Goal: Task Accomplishment & Management: Manage account settings

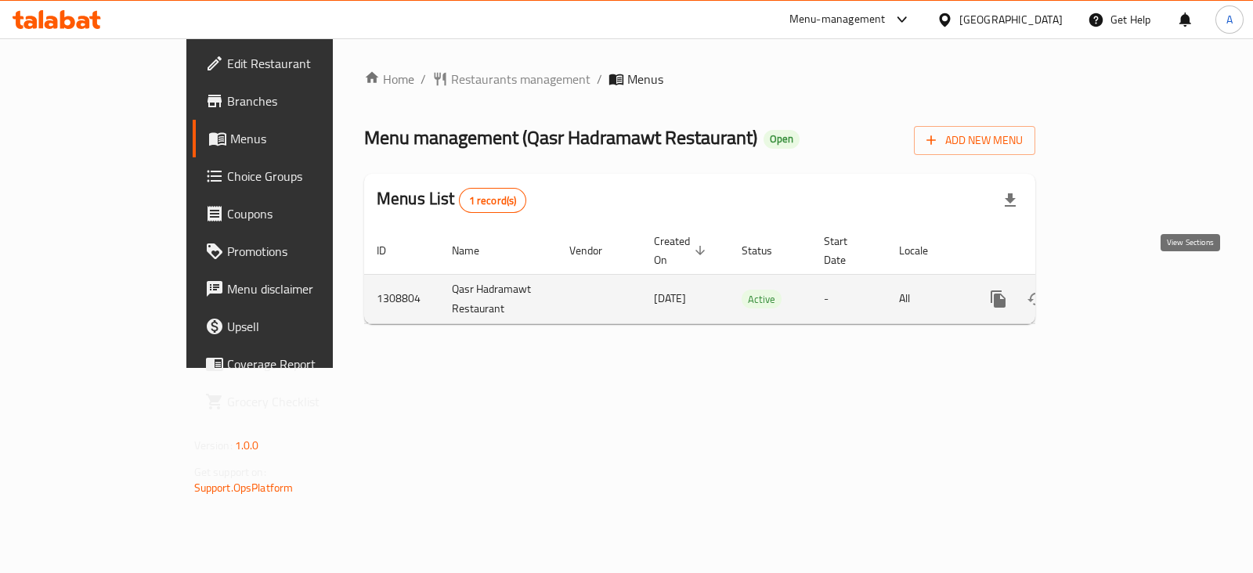
click at [1130, 283] on link "enhanced table" at bounding box center [1111, 299] width 38 height 38
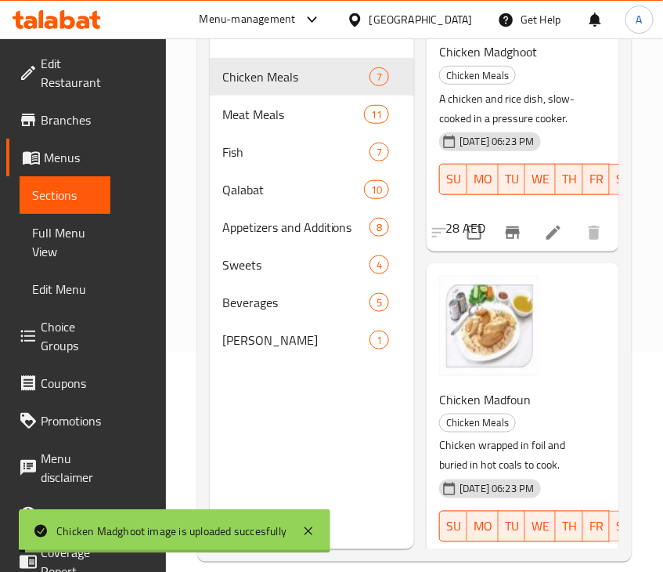
scroll to position [1251, 0]
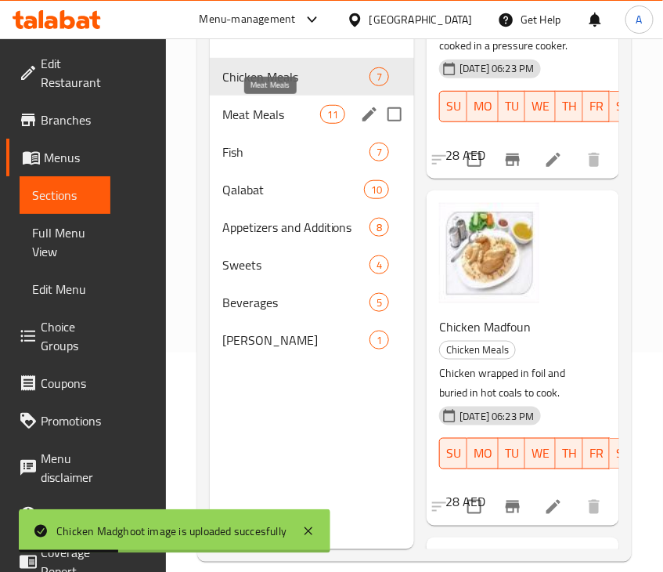
click at [238, 121] on span "Meat Meals" at bounding box center [271, 114] width 98 height 19
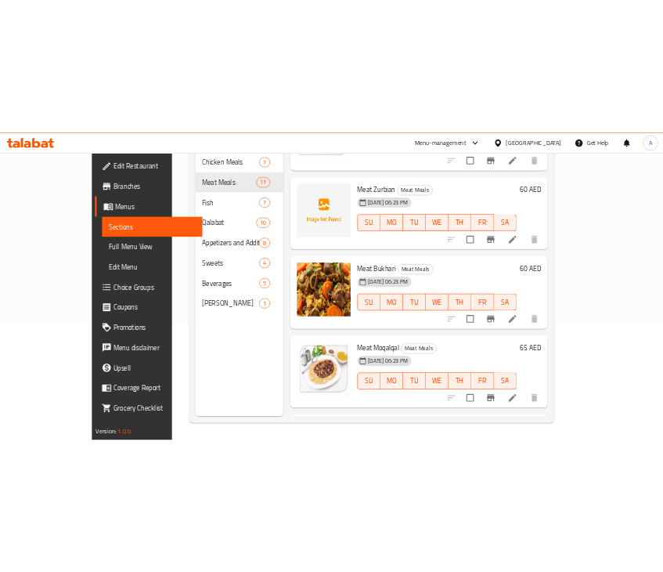
scroll to position [391, 0]
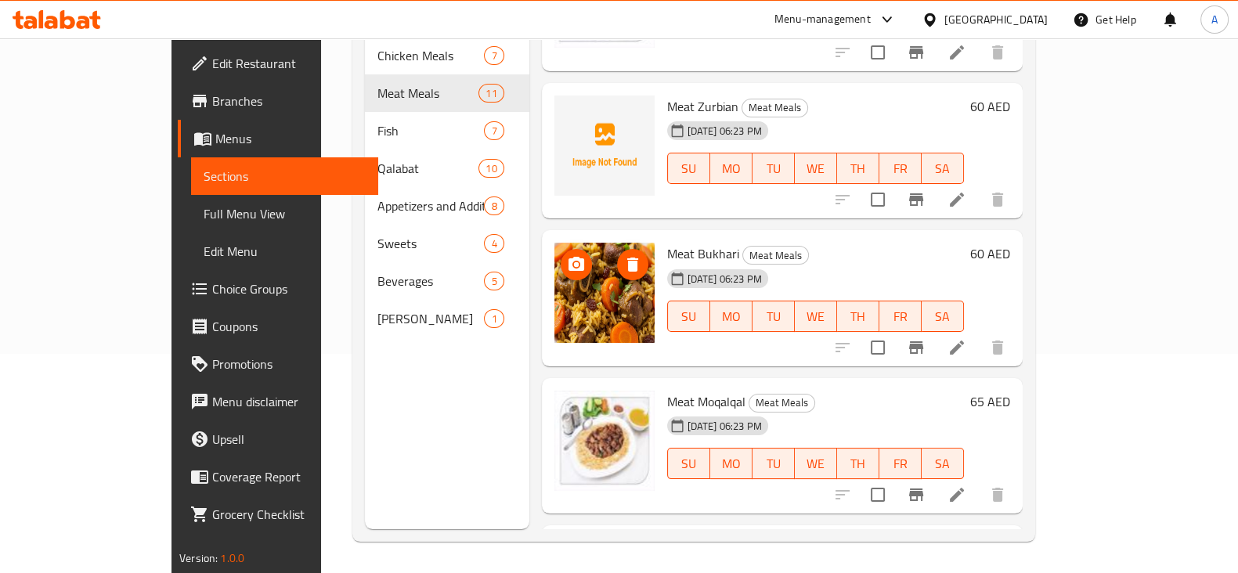
click at [556, 281] on img at bounding box center [604, 293] width 100 height 100
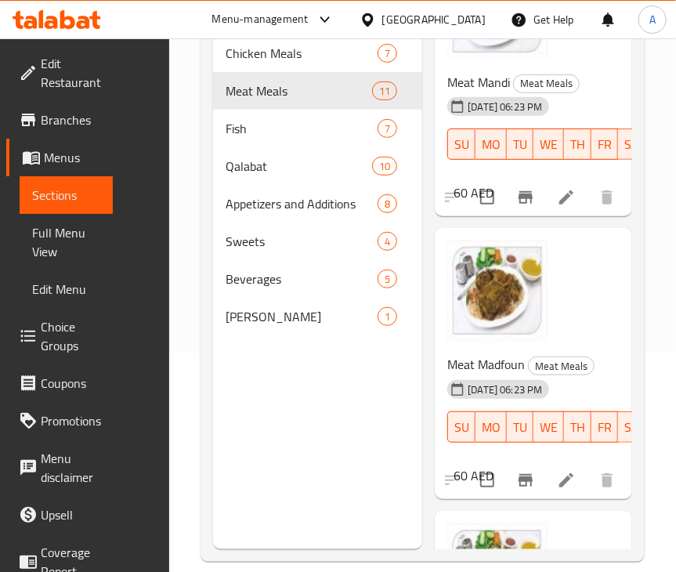
scroll to position [0, 0]
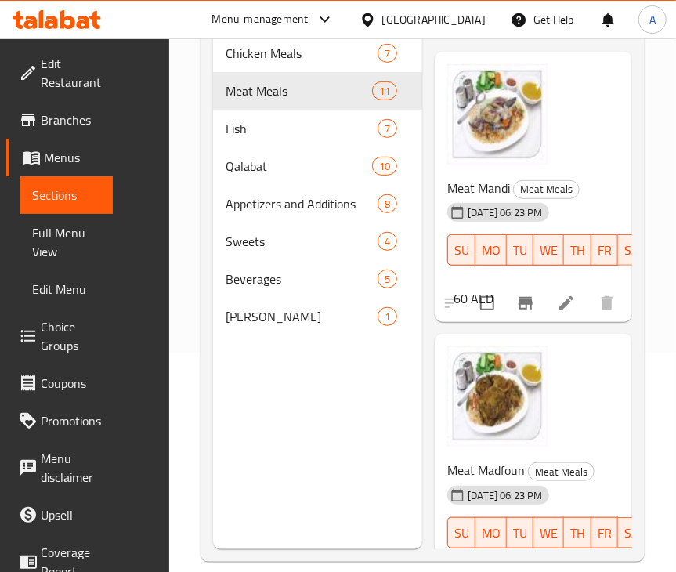
click at [585, 345] on div "Meat Madfoun Meat Meals [DATE] 06:23 PM SU MO TU WE TH FR SA 60 AED" at bounding box center [533, 469] width 185 height 258
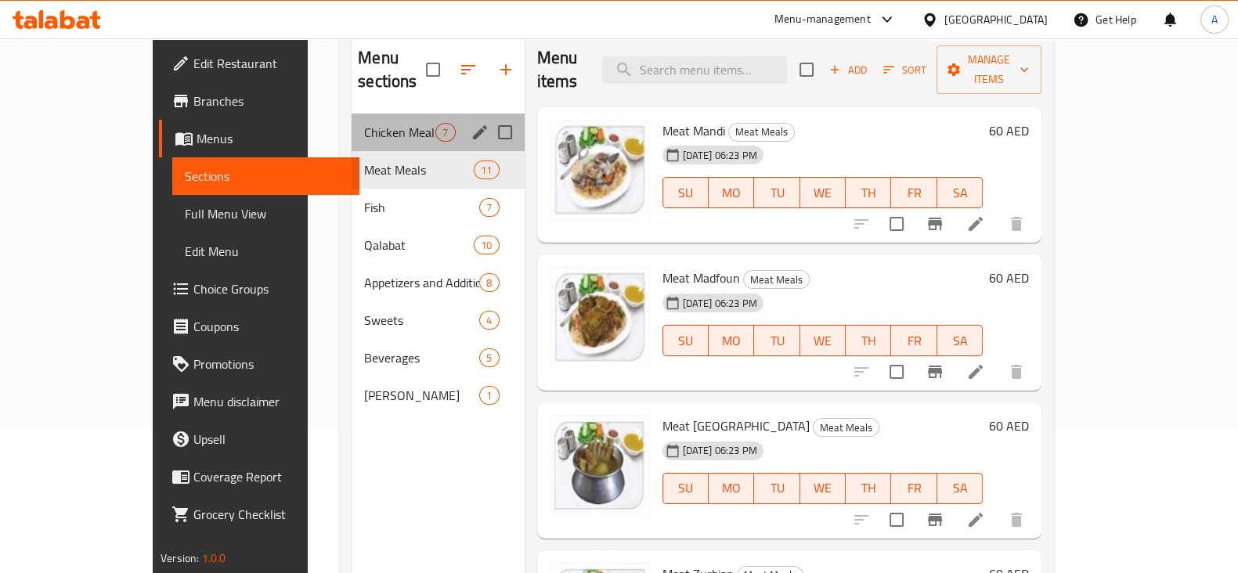
click at [352, 123] on div "Chicken Meals 7" at bounding box center [438, 133] width 172 height 38
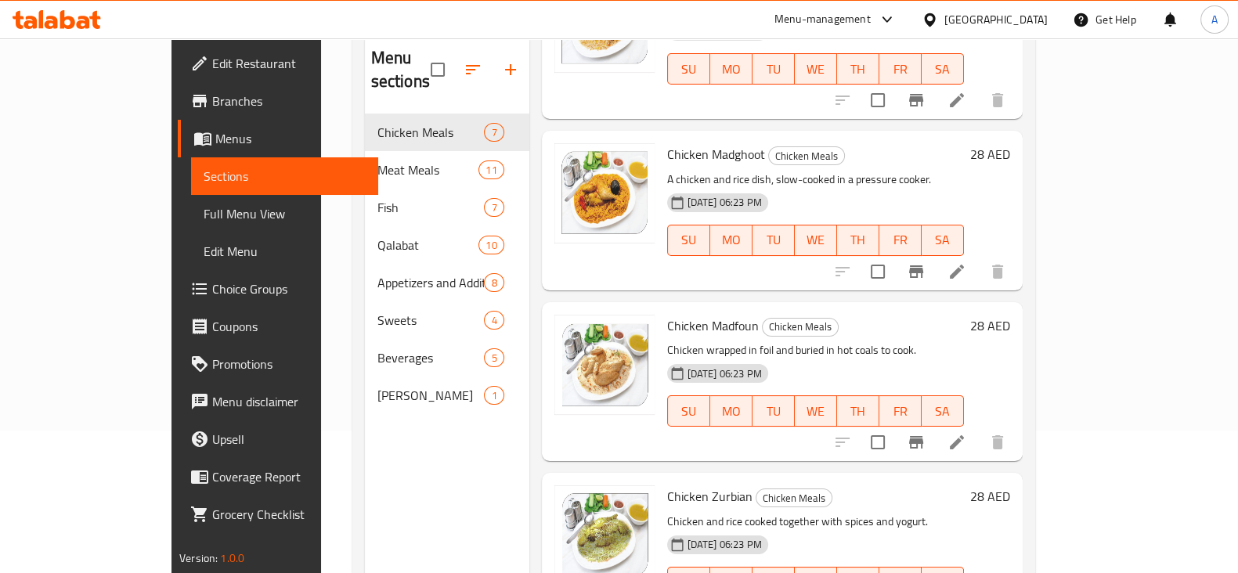
scroll to position [663, 0]
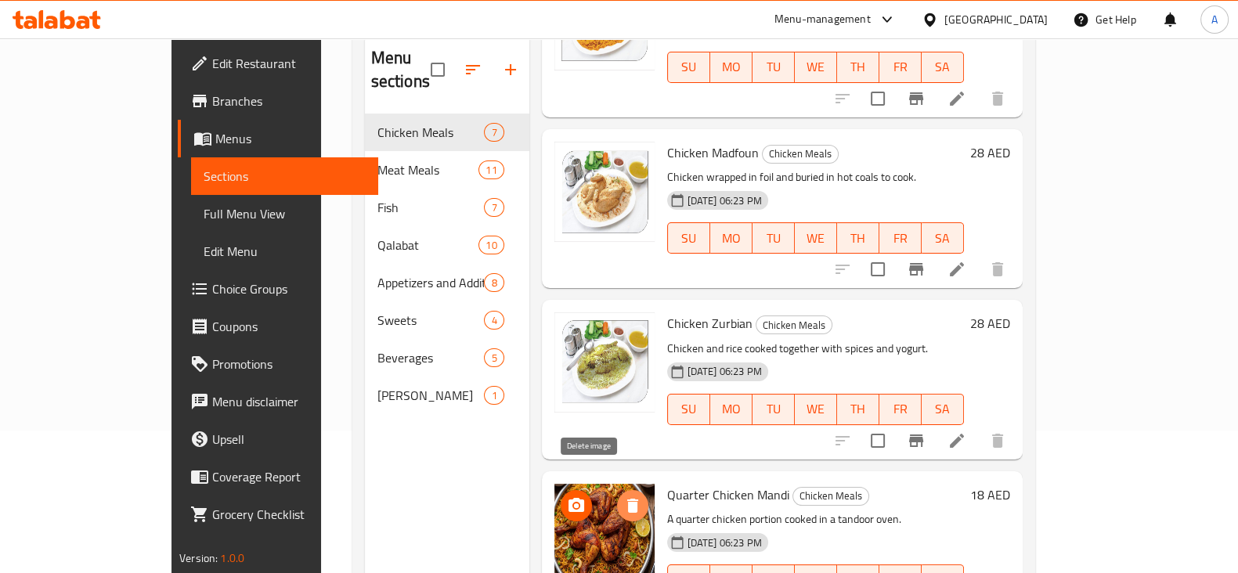
click at [627, 499] on icon "delete image" at bounding box center [632, 506] width 11 height 14
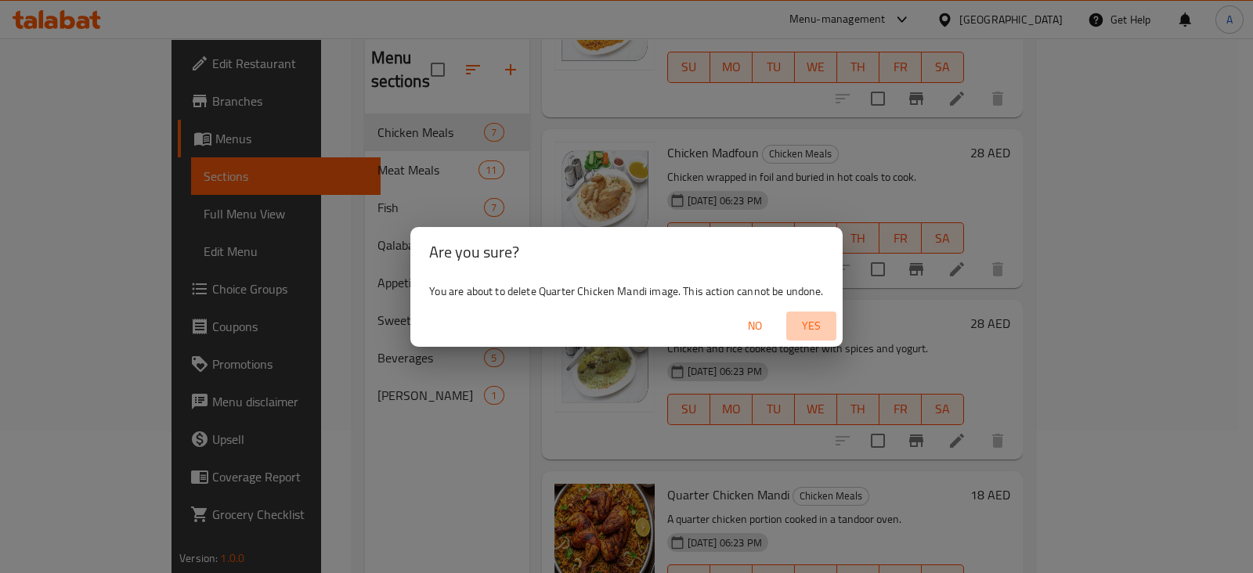
click at [809, 327] on span "Yes" at bounding box center [812, 326] width 38 height 20
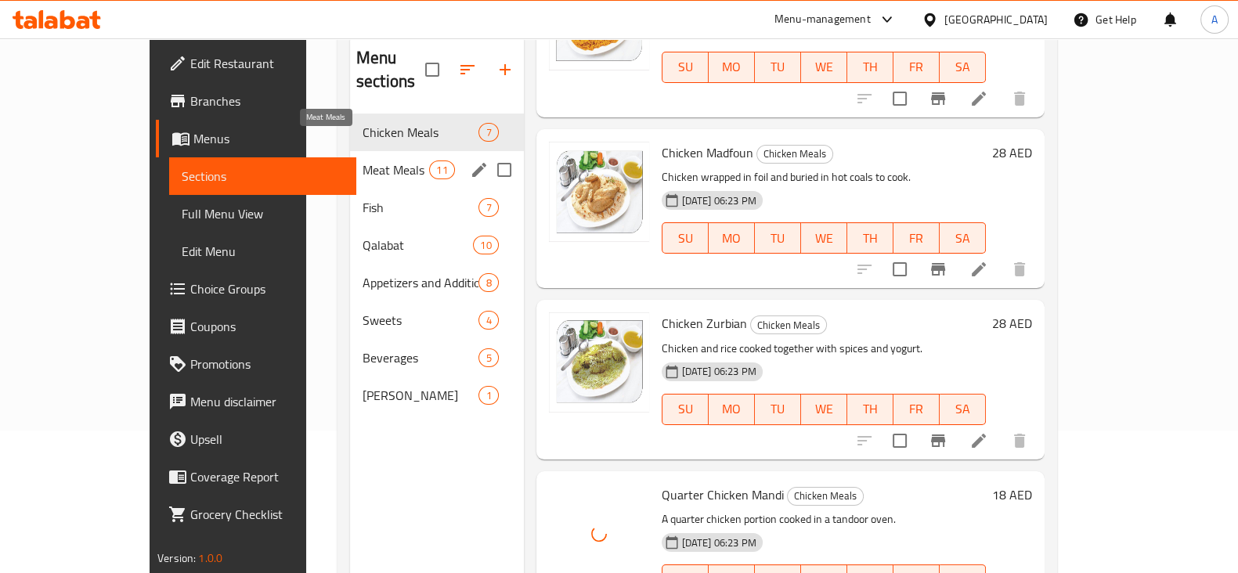
click at [363, 161] on span "Meat Meals" at bounding box center [396, 170] width 67 height 19
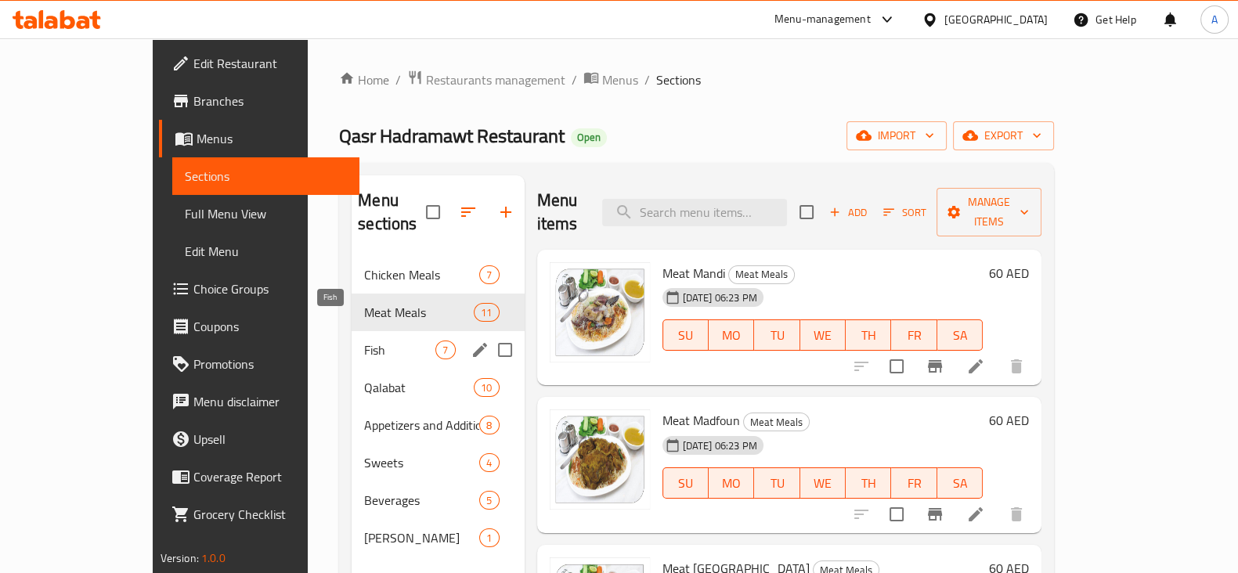
click at [364, 341] on span "Fish" at bounding box center [399, 350] width 71 height 19
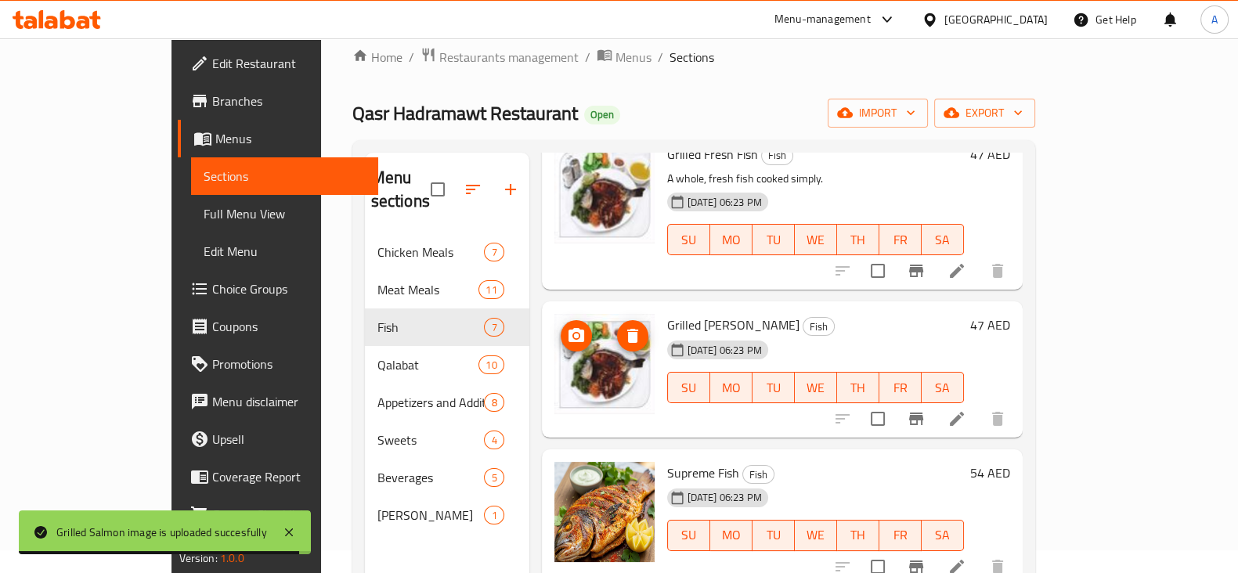
scroll to position [127, 0]
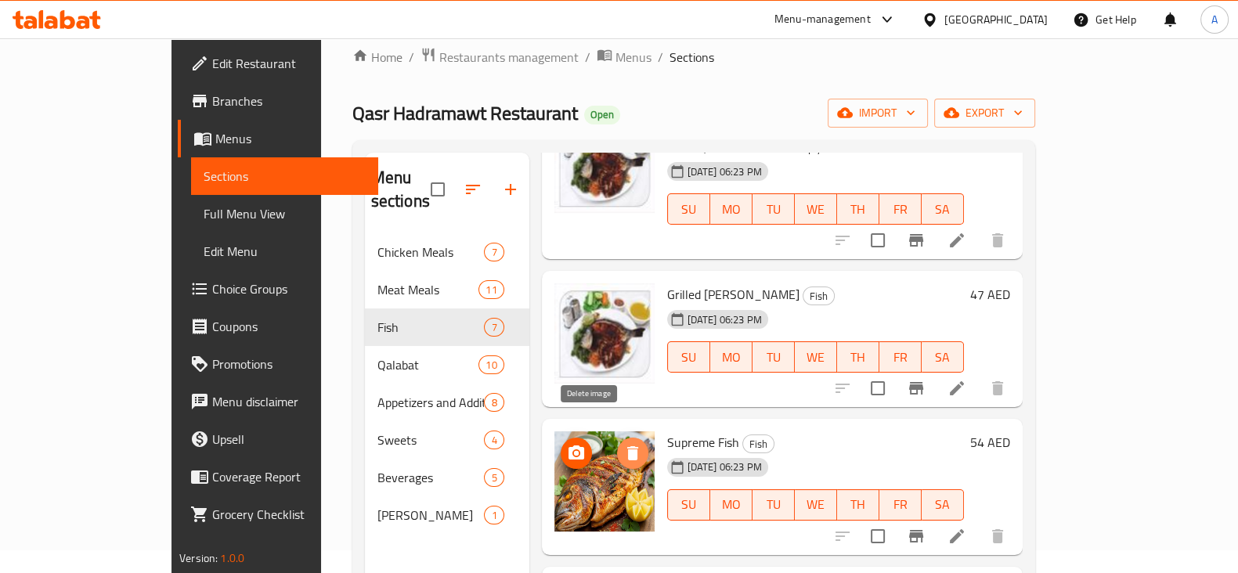
click at [623, 444] on icon "delete image" at bounding box center [632, 453] width 19 height 19
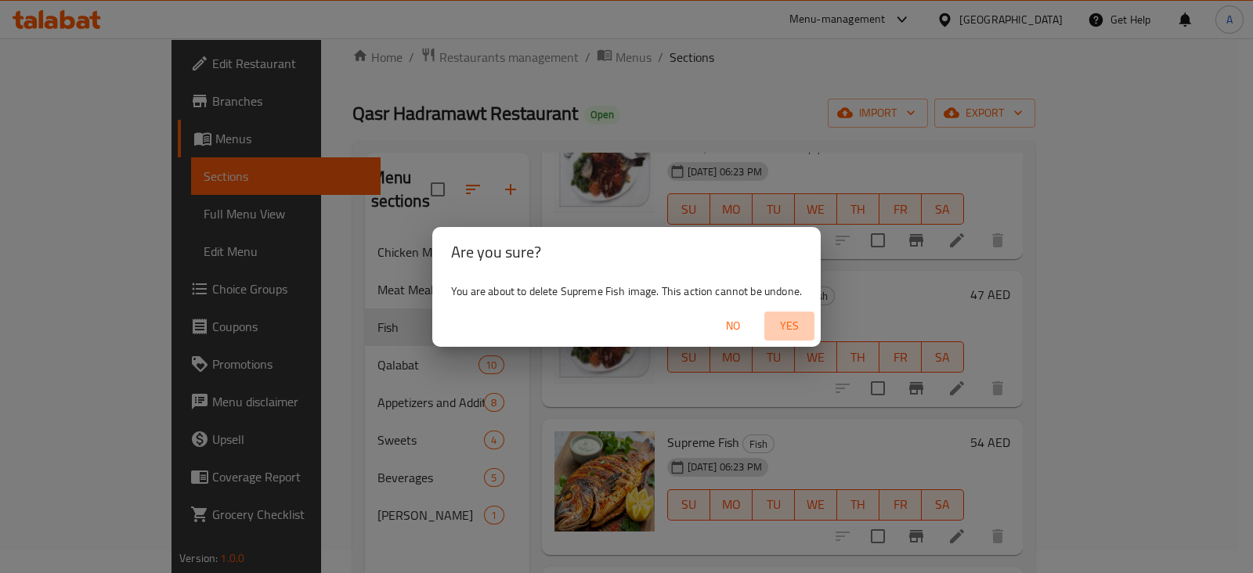
click at [788, 327] on span "Yes" at bounding box center [790, 326] width 38 height 20
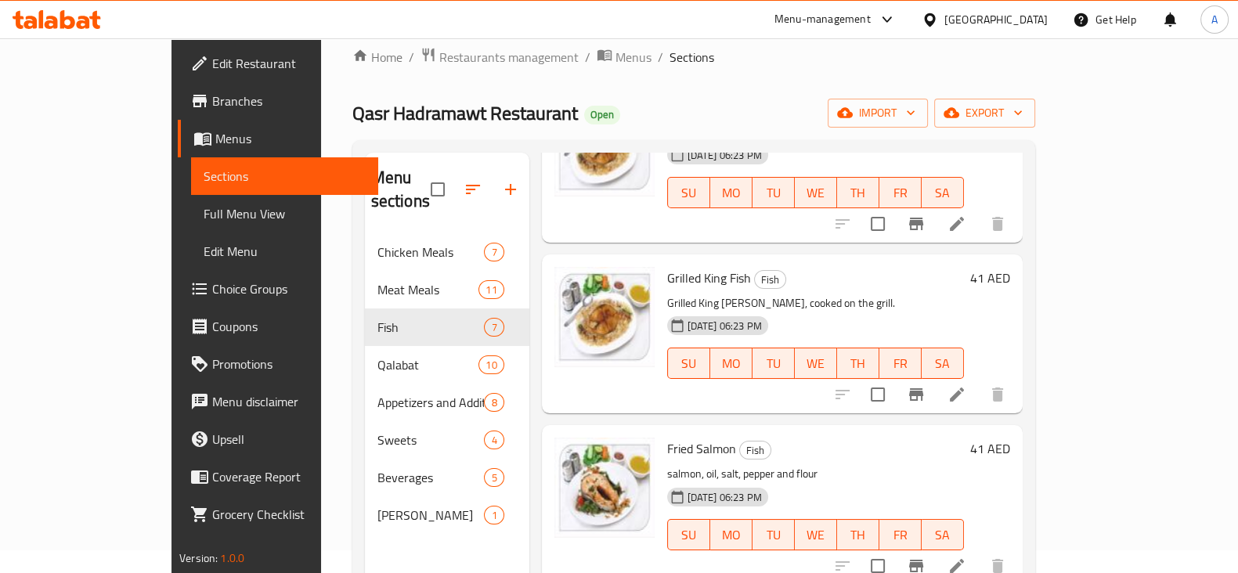
scroll to position [616, 0]
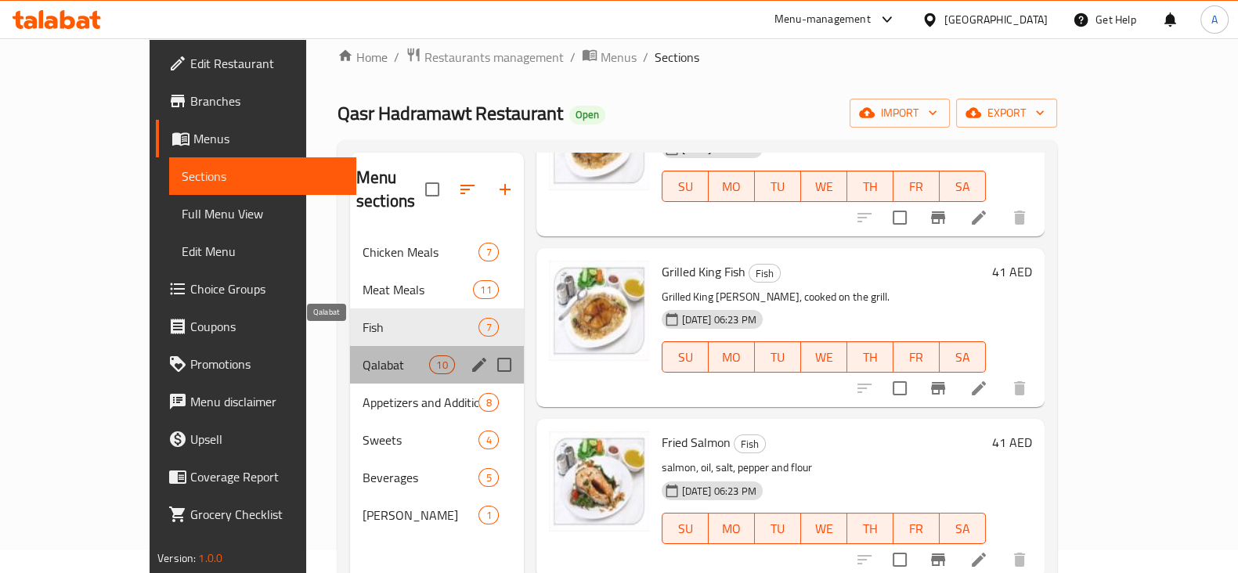
click at [363, 356] on span "Qalabat" at bounding box center [396, 365] width 67 height 19
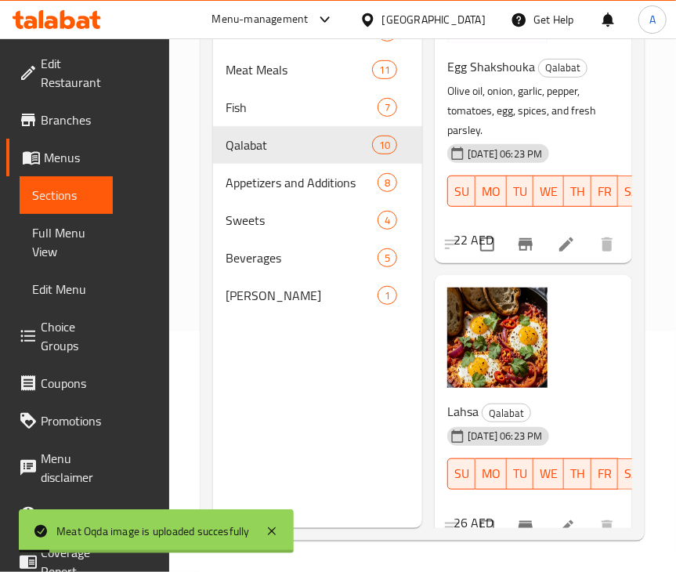
scroll to position [2733, 0]
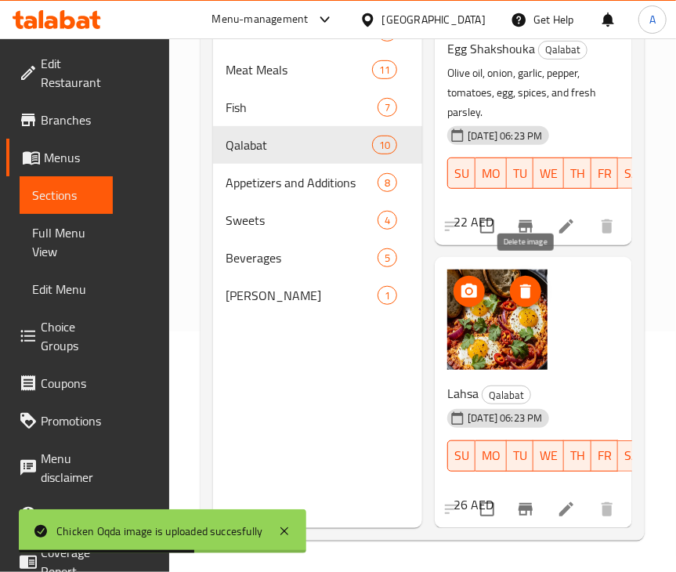
click at [528, 282] on icon "delete image" at bounding box center [525, 291] width 19 height 19
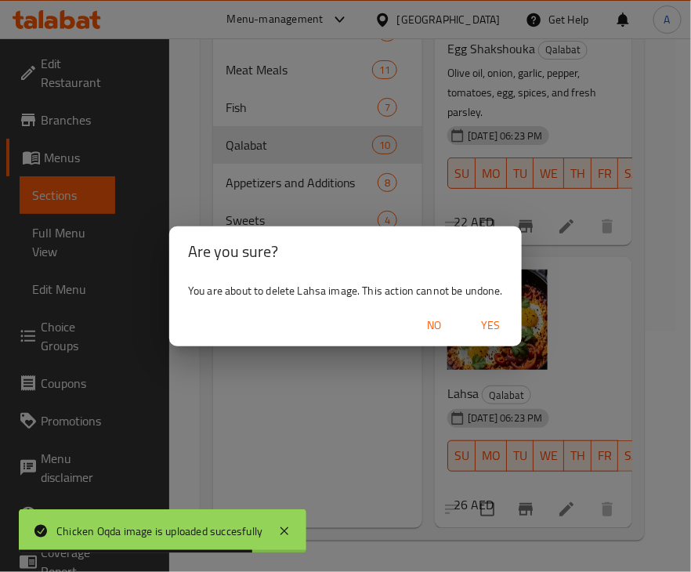
drag, startPoint x: 489, startPoint y: 323, endPoint x: 503, endPoint y: 312, distance: 17.2
click at [500, 316] on span "Yes" at bounding box center [490, 326] width 38 height 20
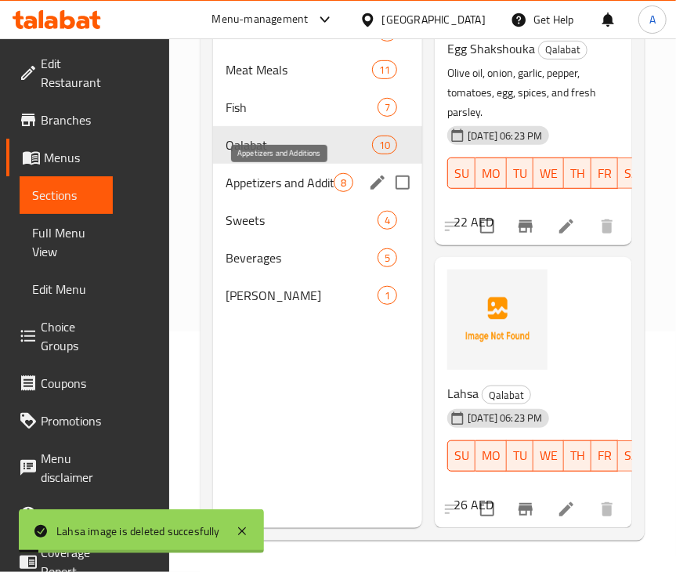
click at [293, 184] on span "Appetizers and Additions" at bounding box center [280, 182] width 108 height 19
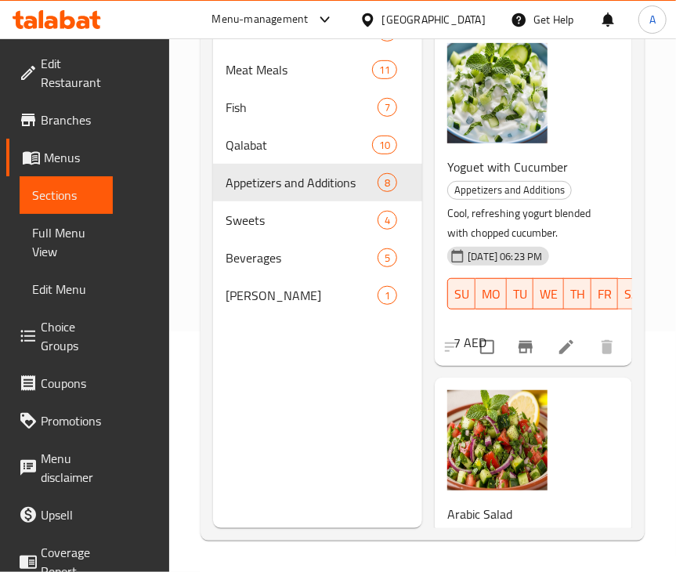
scroll to position [143, 0]
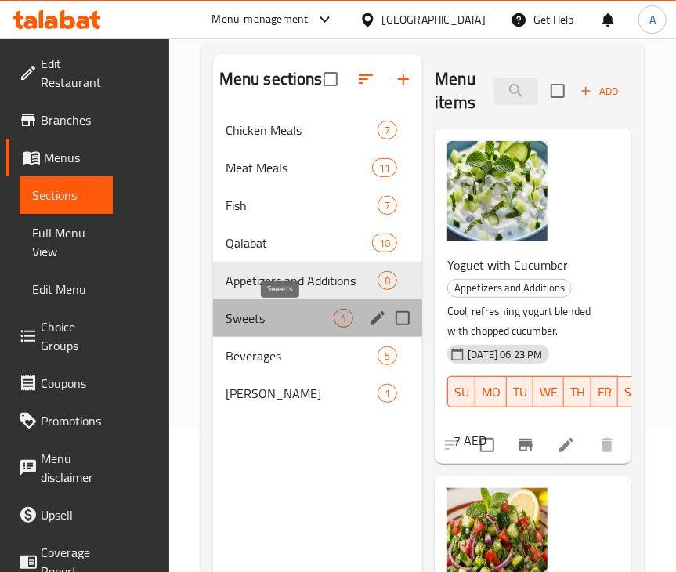
click at [232, 315] on span "Sweets" at bounding box center [280, 318] width 108 height 19
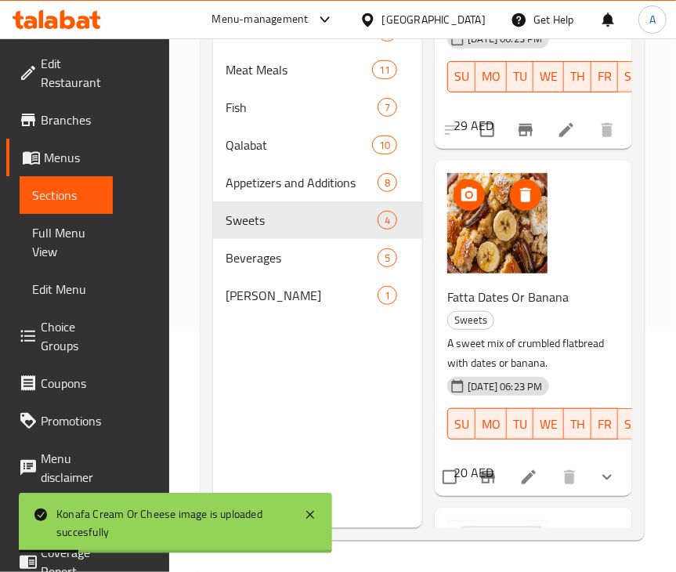
scroll to position [419, 0]
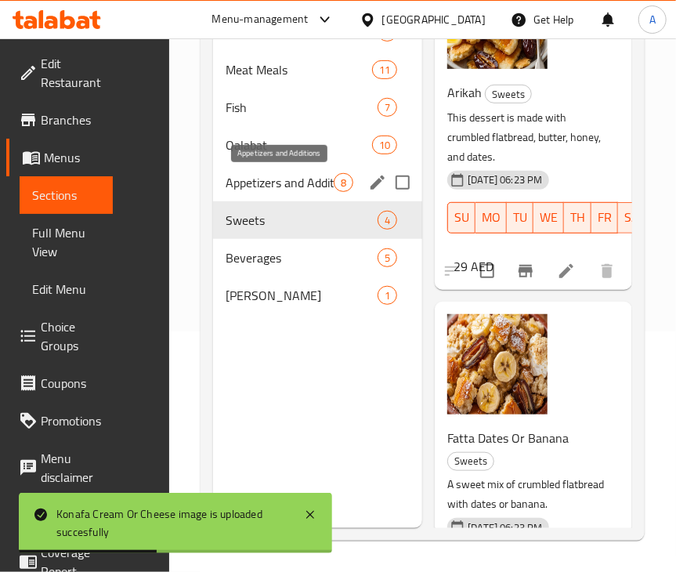
click at [233, 187] on span "Appetizers and Additions" at bounding box center [280, 182] width 108 height 19
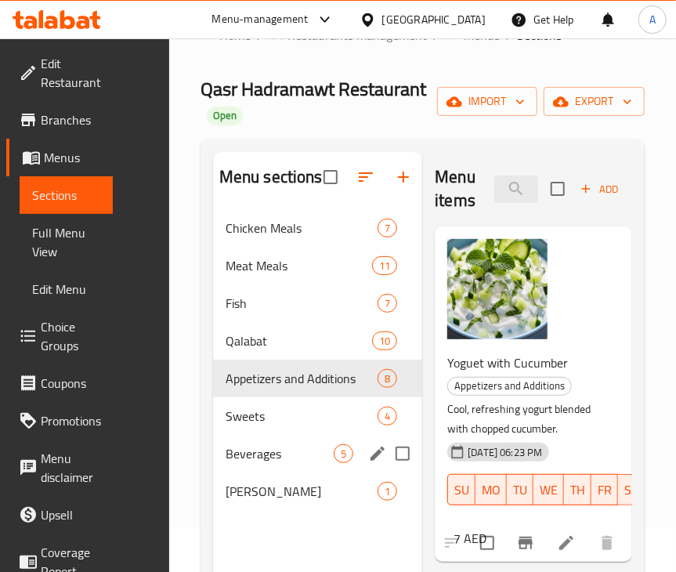
click at [255, 459] on span "Beverages" at bounding box center [280, 453] width 108 height 19
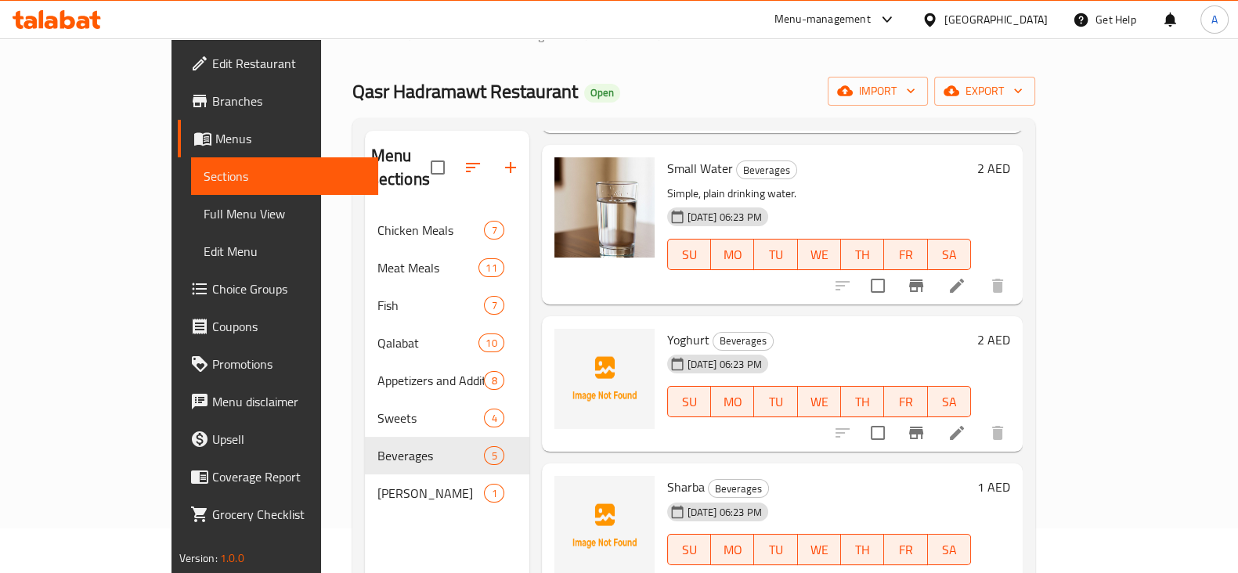
scroll to position [251, 0]
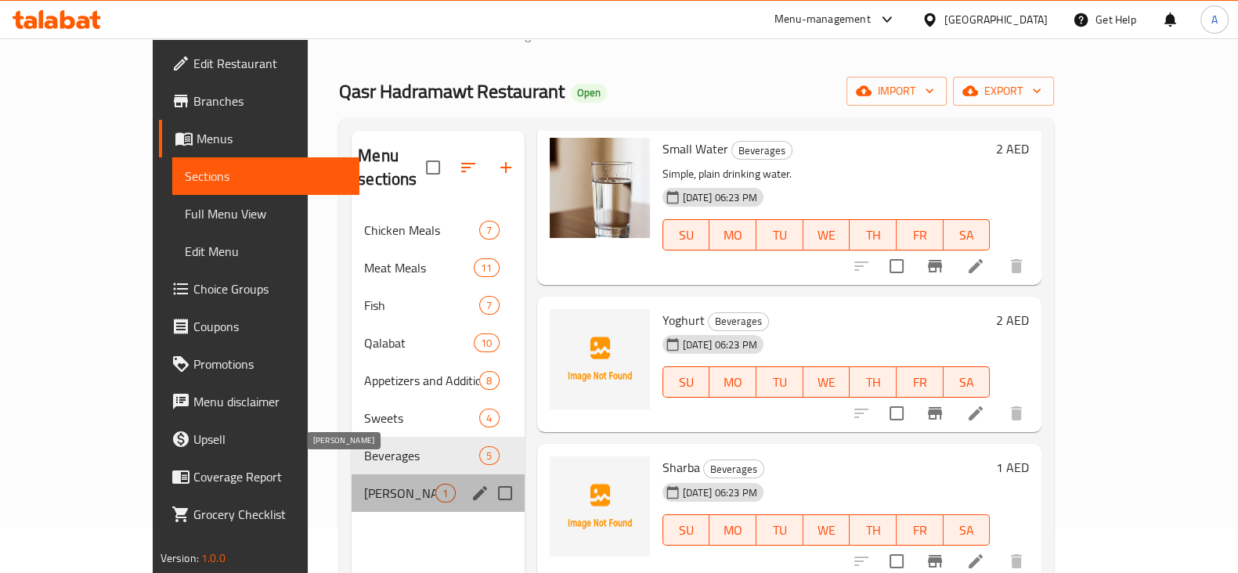
click at [364, 484] on span "[PERSON_NAME]" at bounding box center [399, 493] width 71 height 19
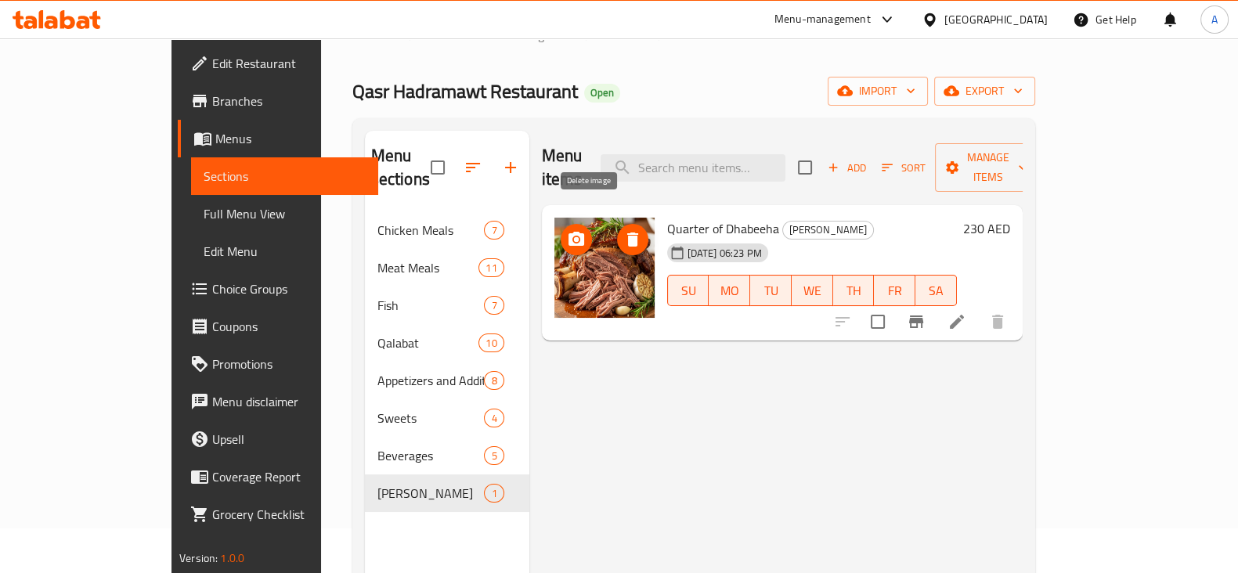
click at [627, 233] on icon "delete image" at bounding box center [632, 240] width 11 height 14
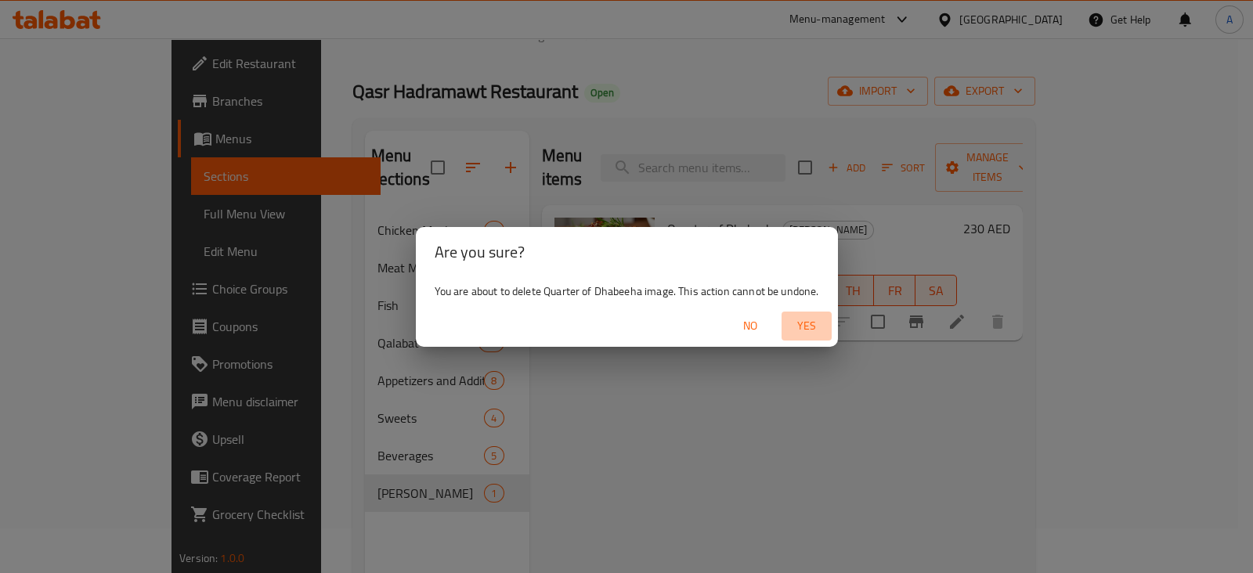
click at [811, 325] on span "Yes" at bounding box center [807, 326] width 38 height 20
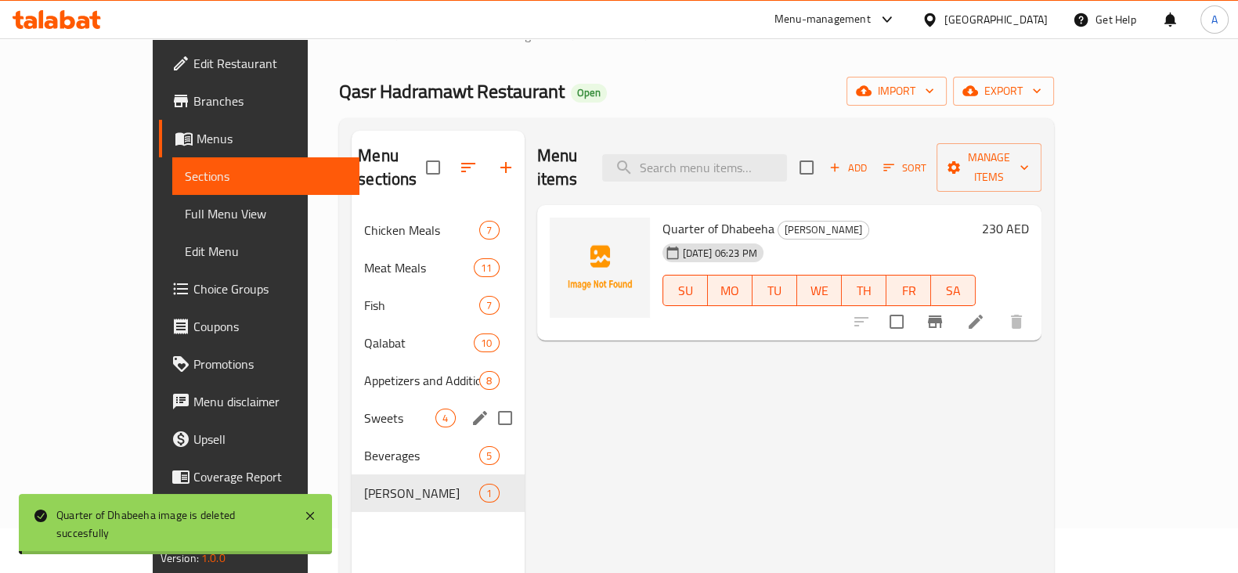
click at [364, 409] on span "Sweets" at bounding box center [399, 418] width 71 height 19
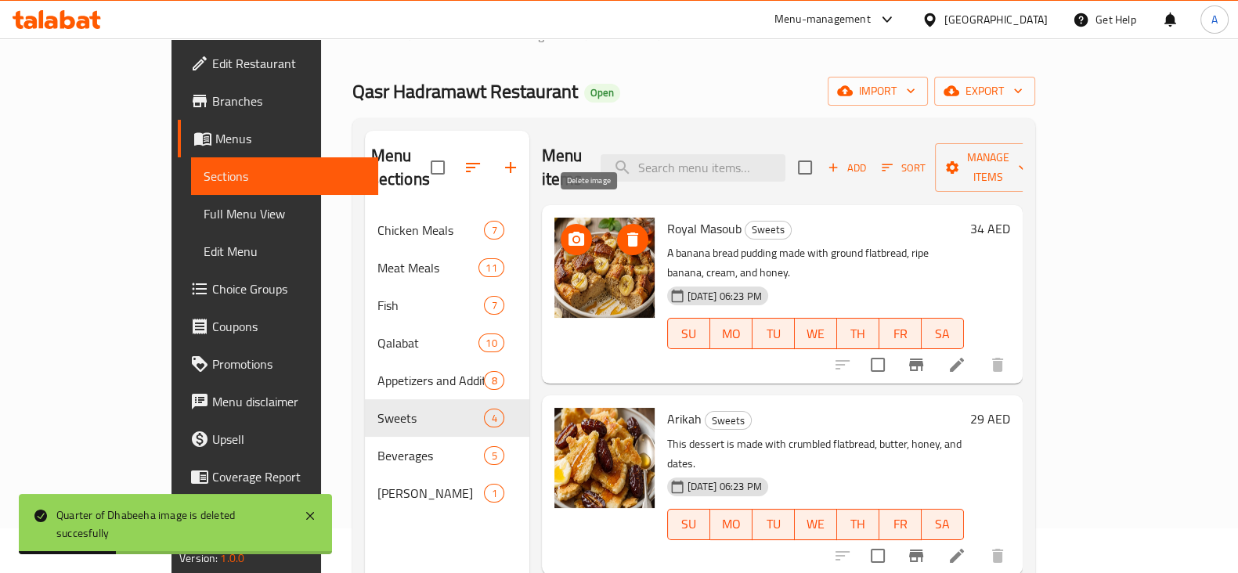
click at [627, 233] on icon "delete image" at bounding box center [632, 240] width 11 height 14
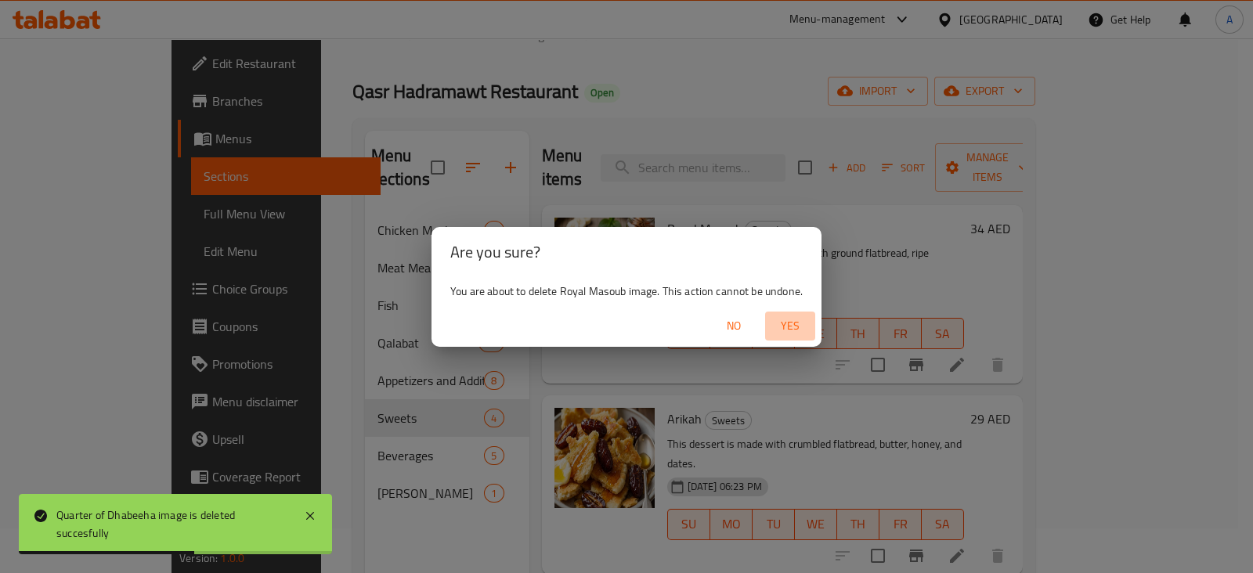
click at [791, 320] on span "Yes" at bounding box center [790, 326] width 38 height 20
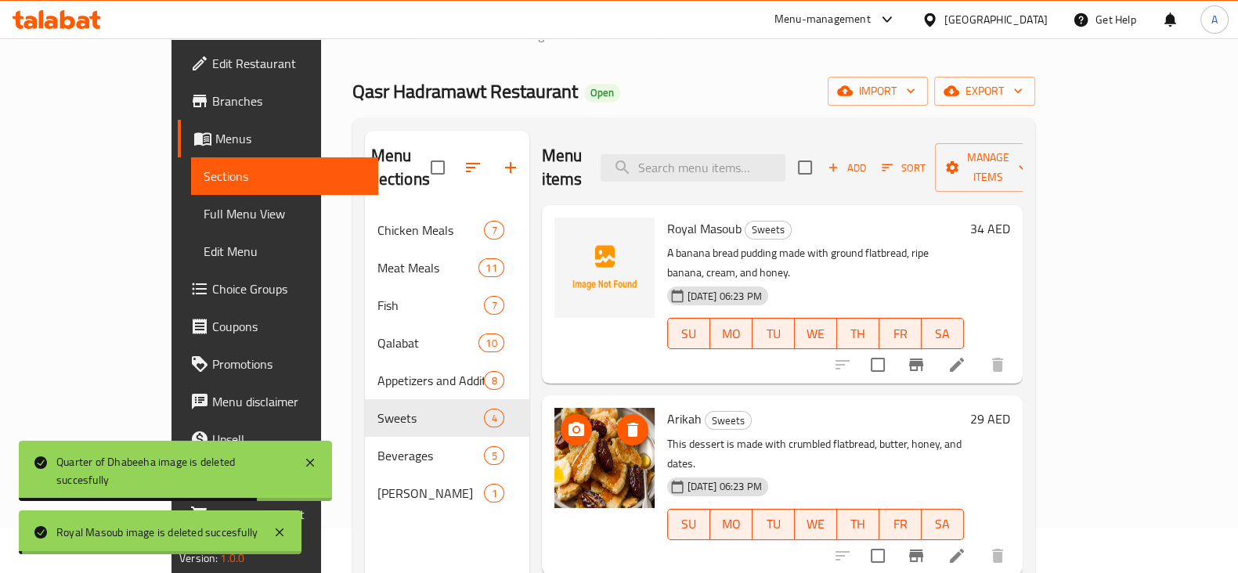
click at [627, 423] on icon "delete image" at bounding box center [632, 430] width 11 height 14
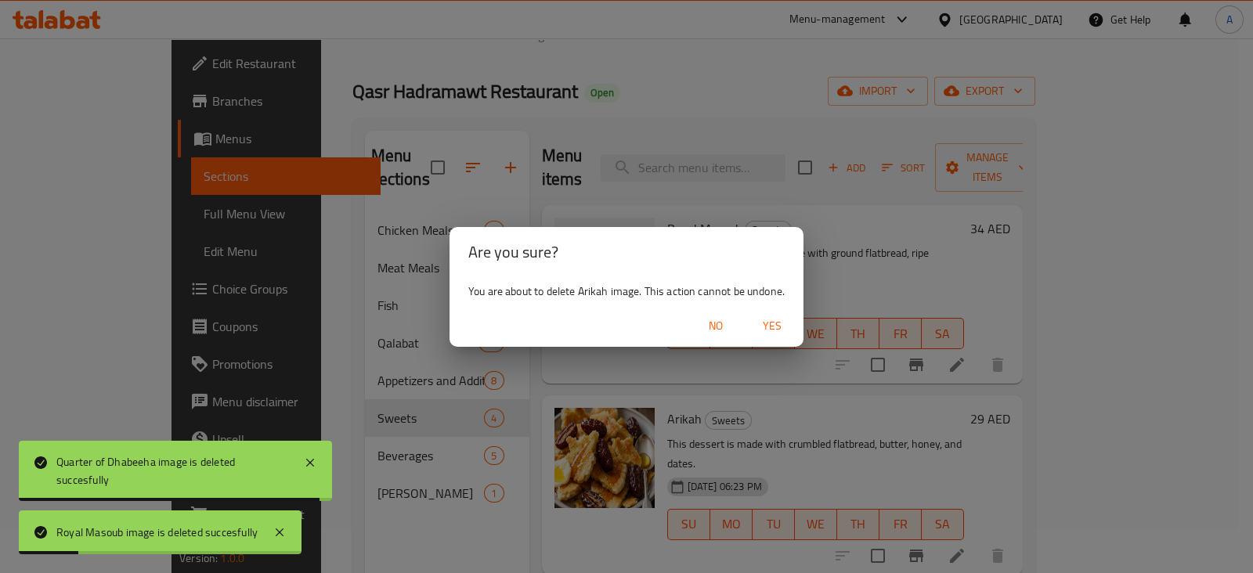
click at [772, 319] on span "Yes" at bounding box center [772, 326] width 38 height 20
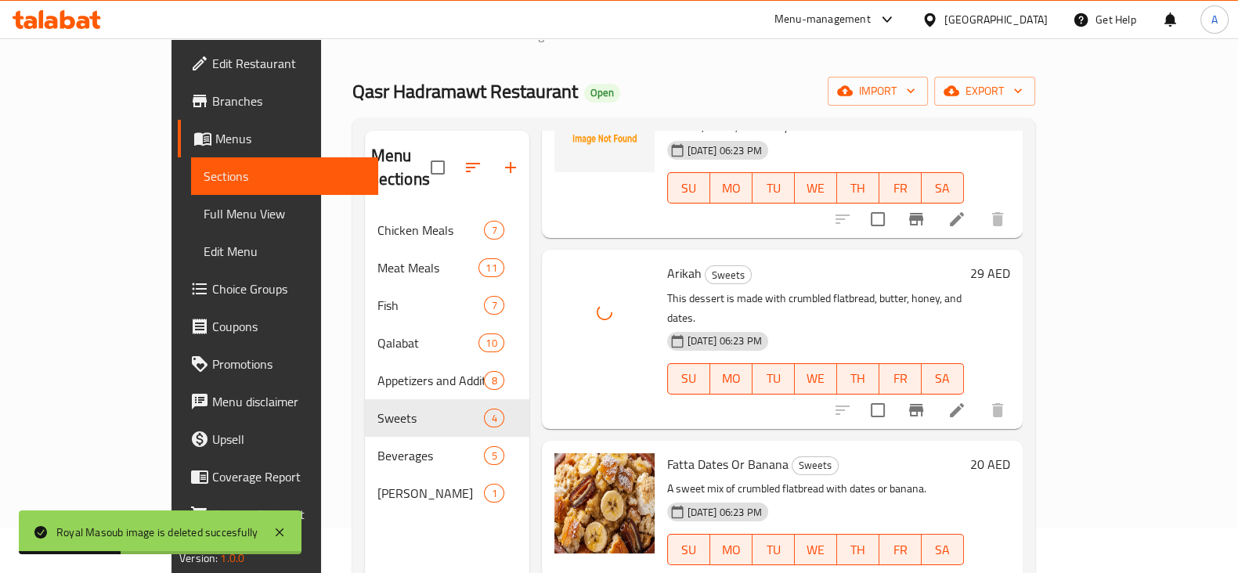
scroll to position [150, 0]
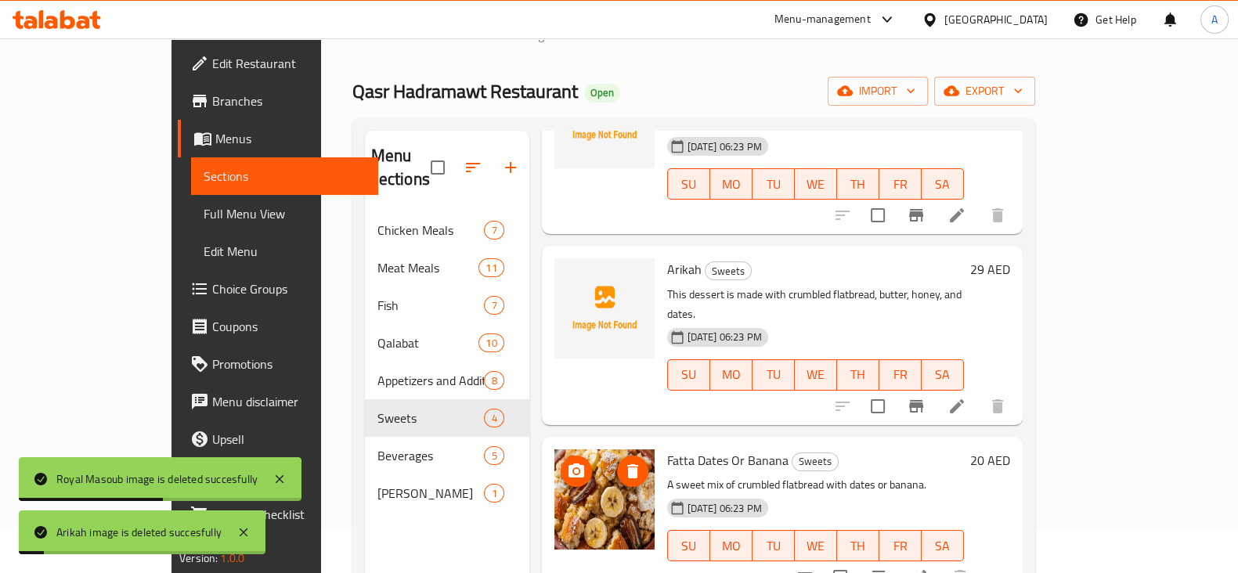
click at [627, 464] on icon "delete image" at bounding box center [632, 471] width 11 height 14
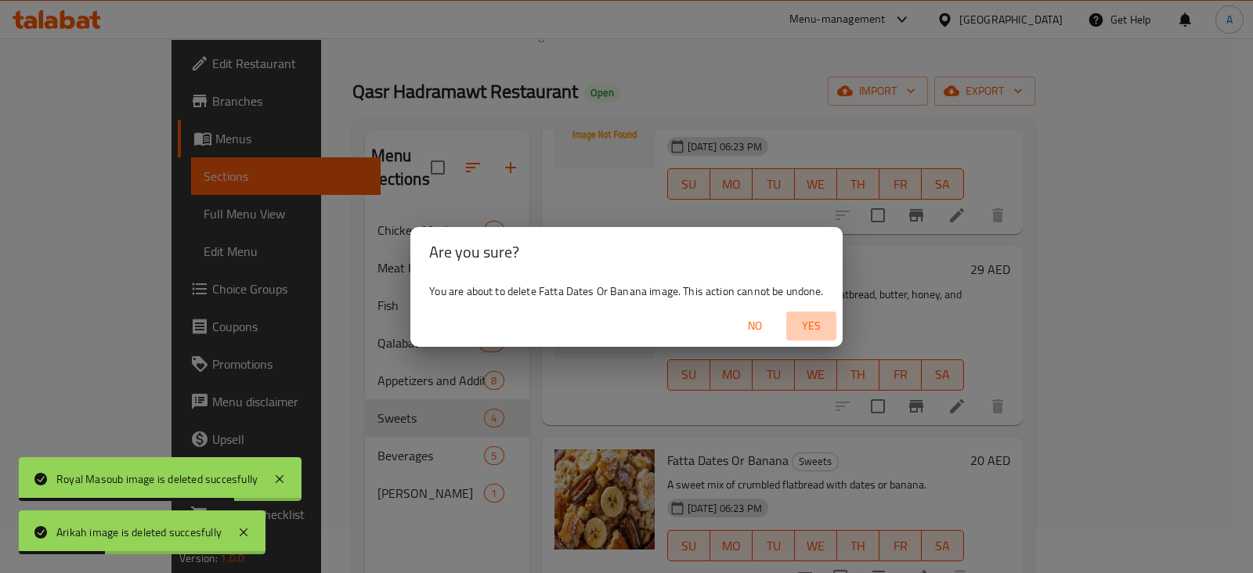
click at [799, 327] on span "Yes" at bounding box center [812, 326] width 38 height 20
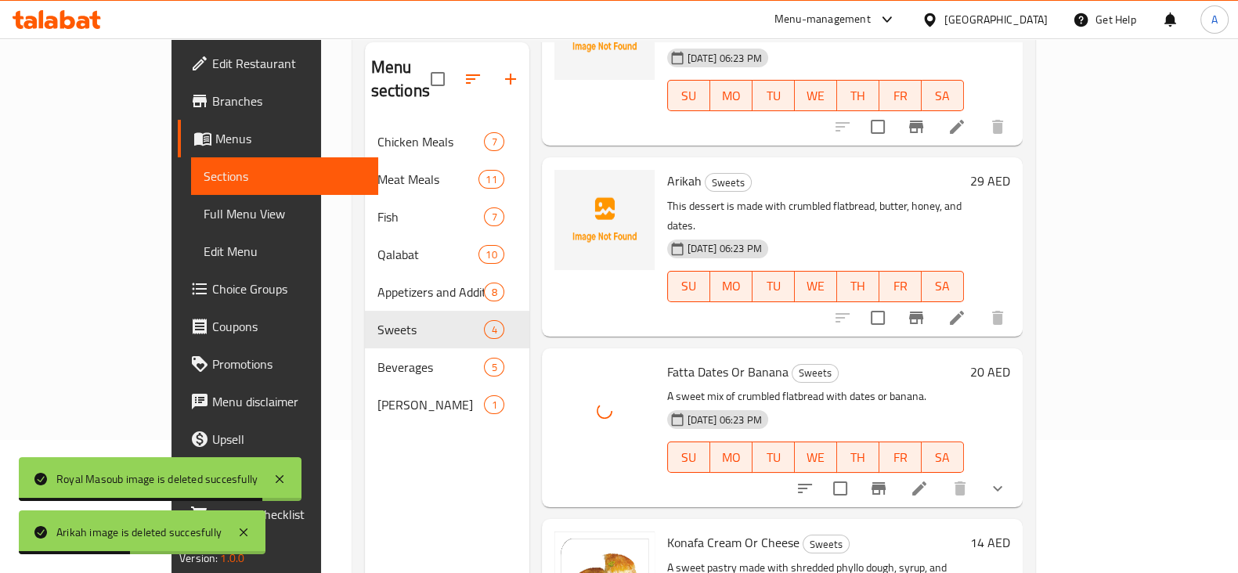
scroll to position [219, 0]
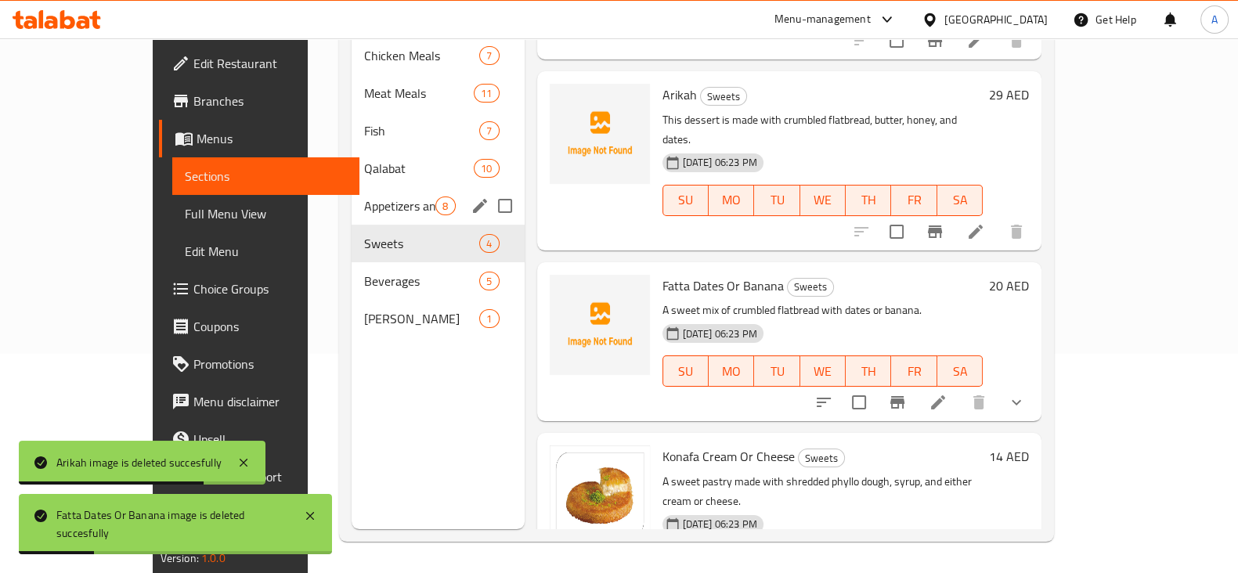
click at [364, 197] on span "Appetizers and Additions" at bounding box center [399, 206] width 71 height 19
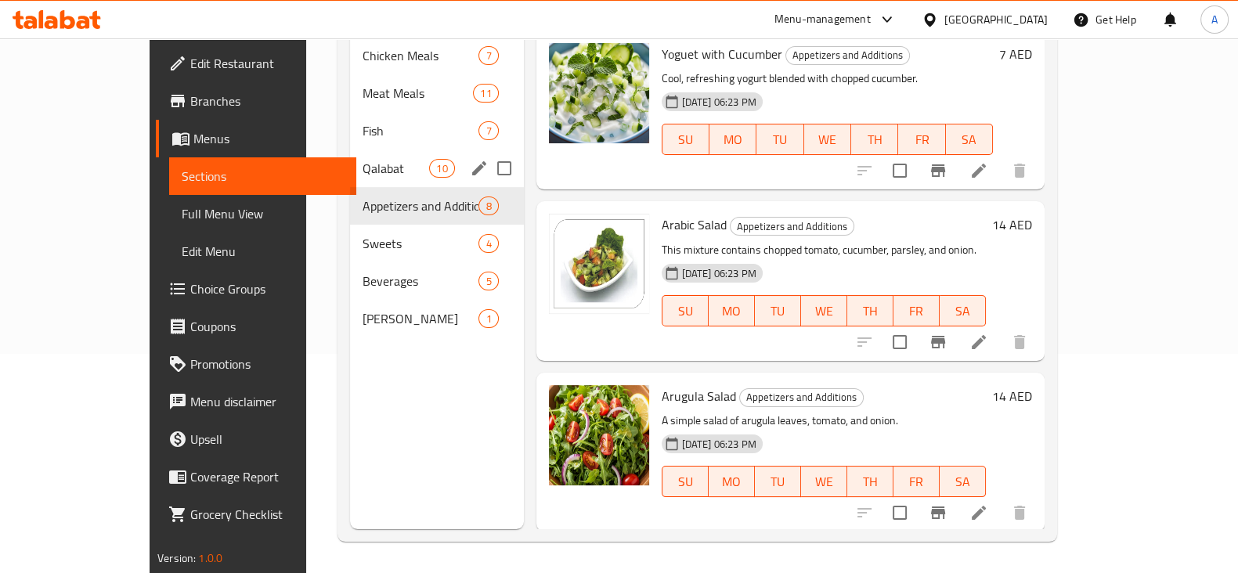
click at [363, 159] on span "Qalabat" at bounding box center [396, 168] width 67 height 19
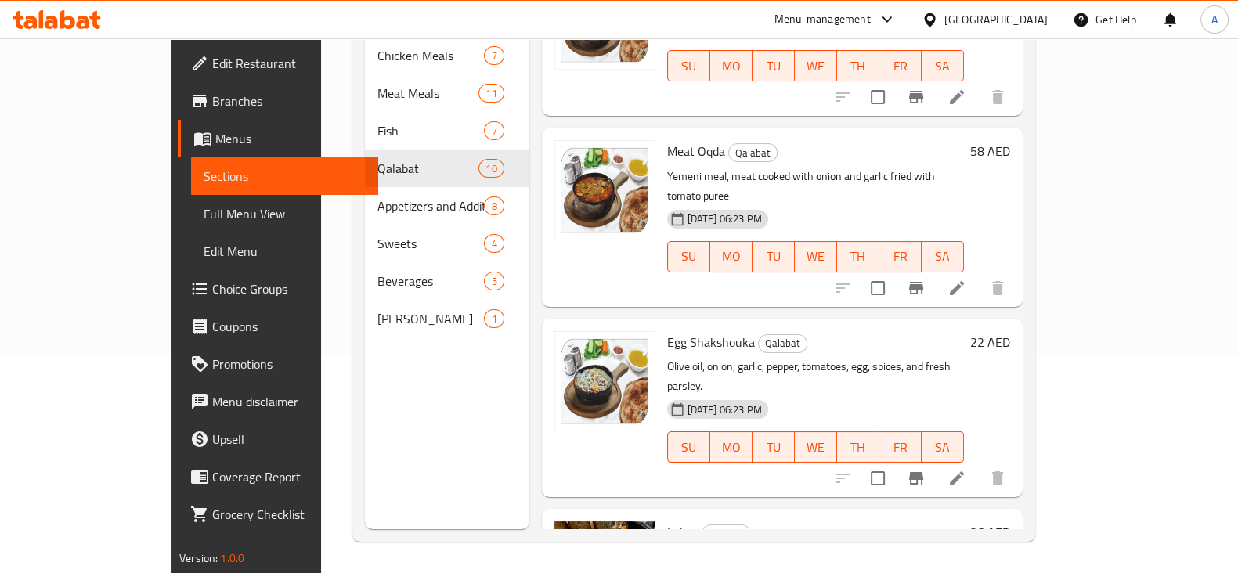
scroll to position [1129, 0]
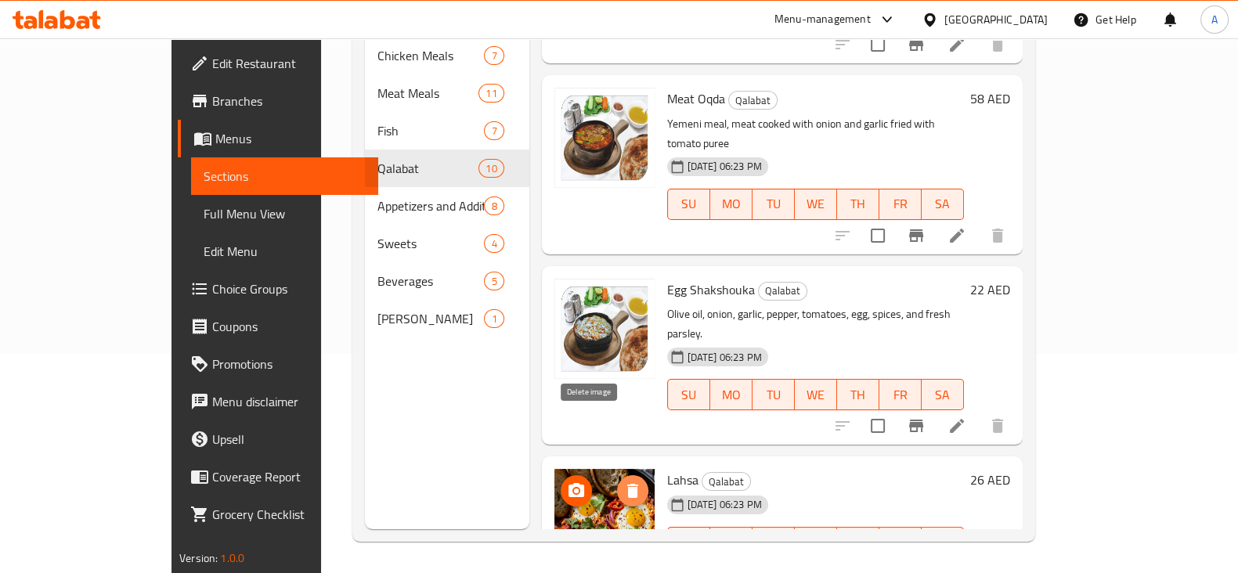
click at [627, 484] on icon "delete image" at bounding box center [632, 491] width 11 height 14
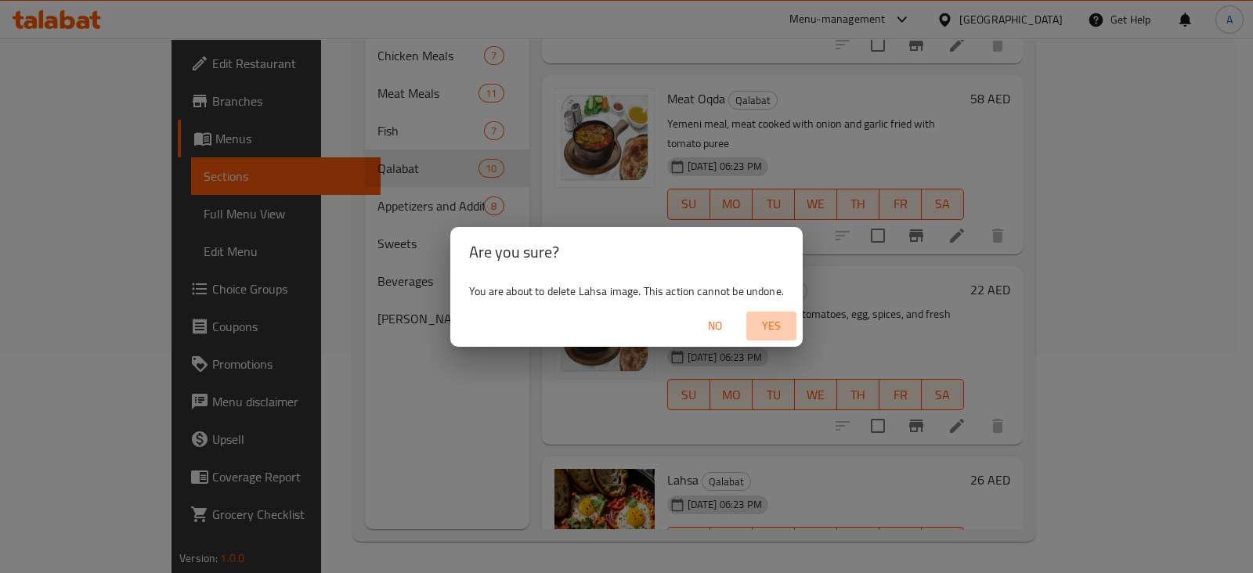
click at [768, 330] on span "Yes" at bounding box center [772, 326] width 38 height 20
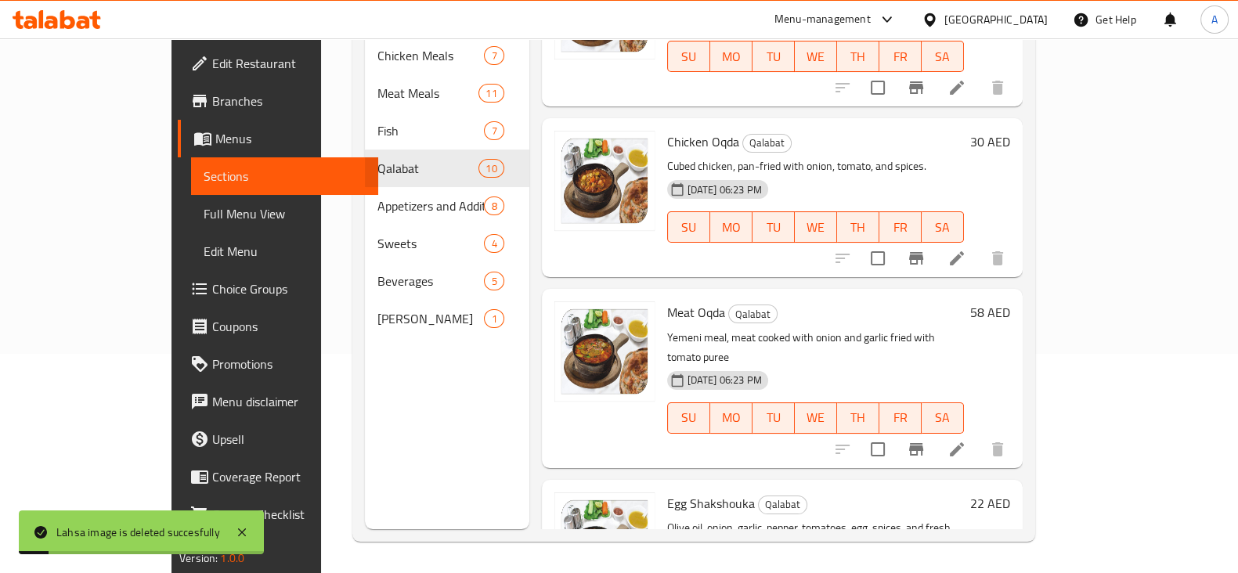
scroll to position [346, 0]
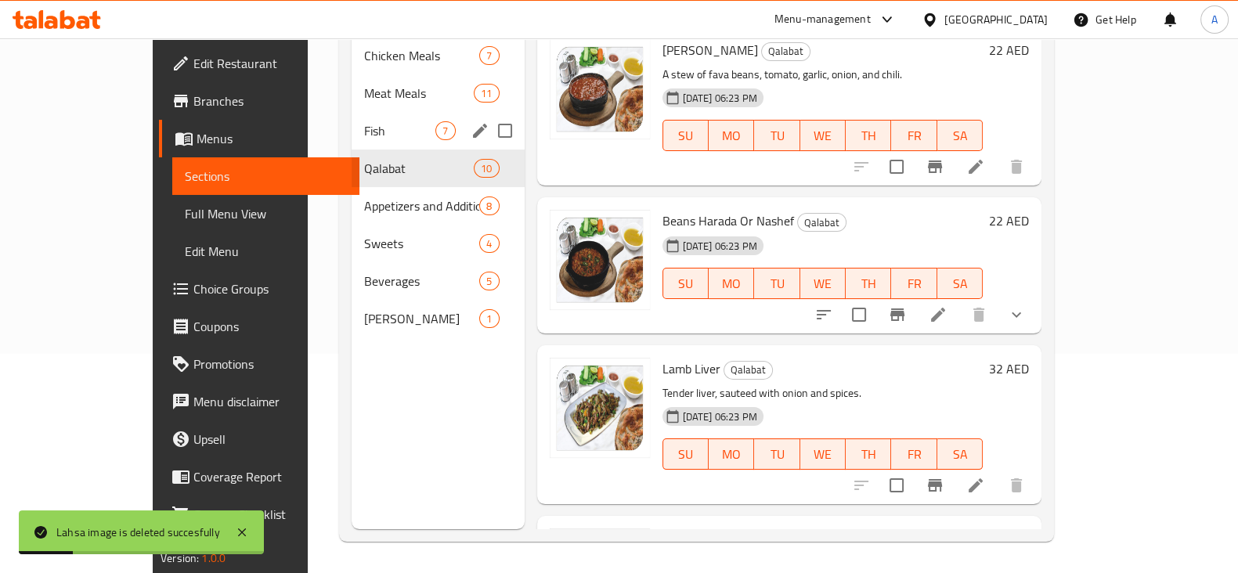
click at [364, 121] on span "Fish" at bounding box center [399, 130] width 71 height 19
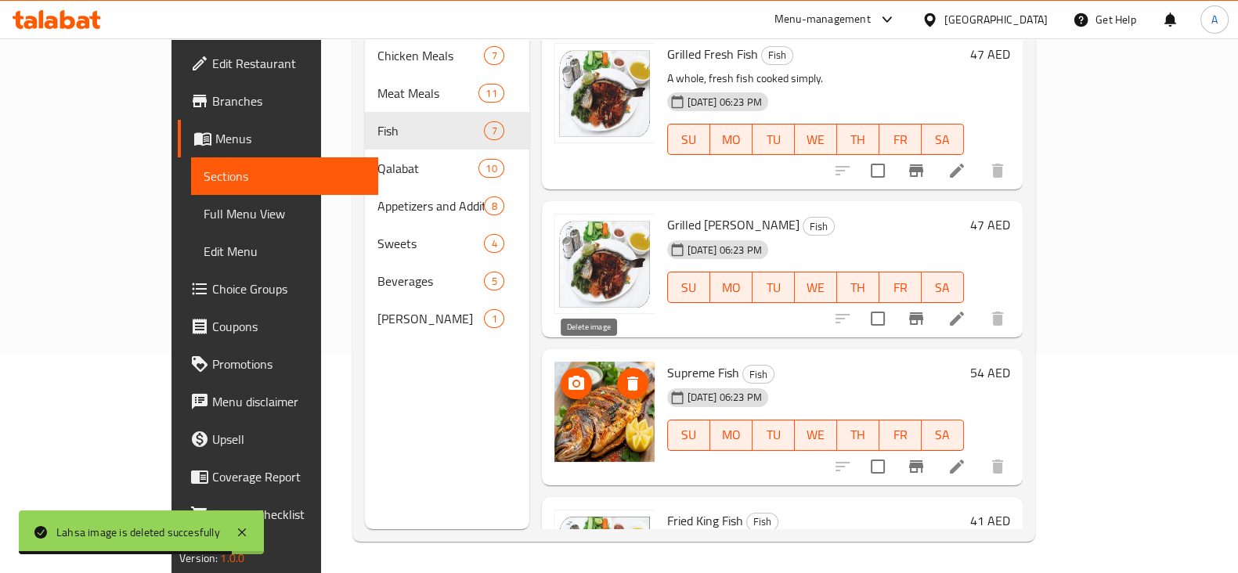
click at [627, 377] on icon "delete image" at bounding box center [632, 384] width 11 height 14
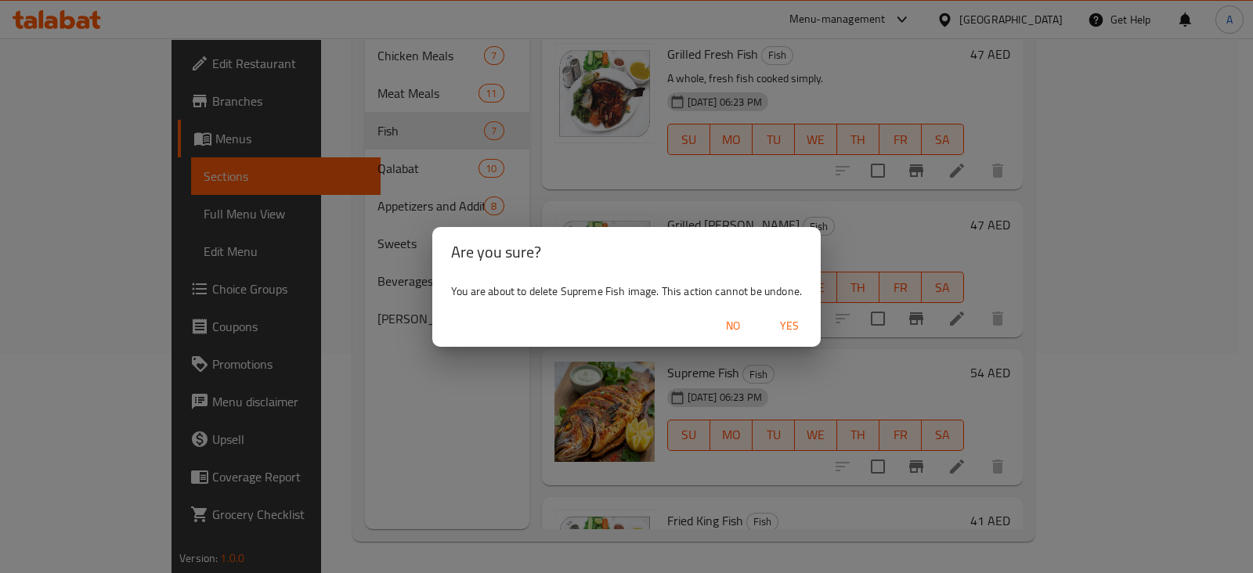
click at [780, 323] on span "Yes" at bounding box center [790, 326] width 38 height 20
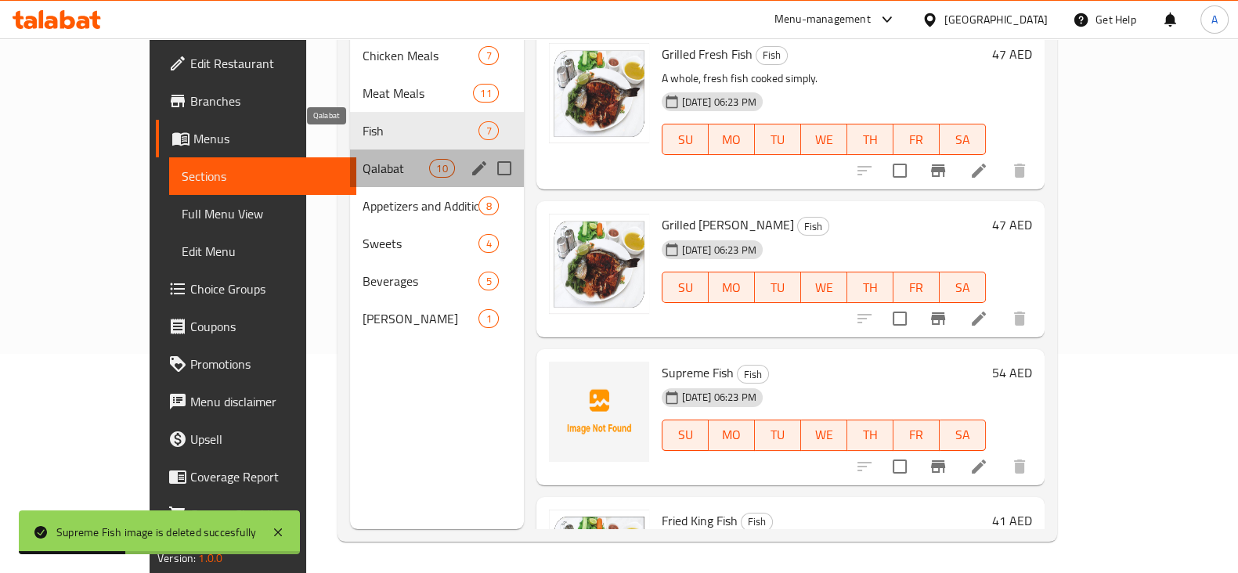
click at [363, 159] on span "Qalabat" at bounding box center [396, 168] width 67 height 19
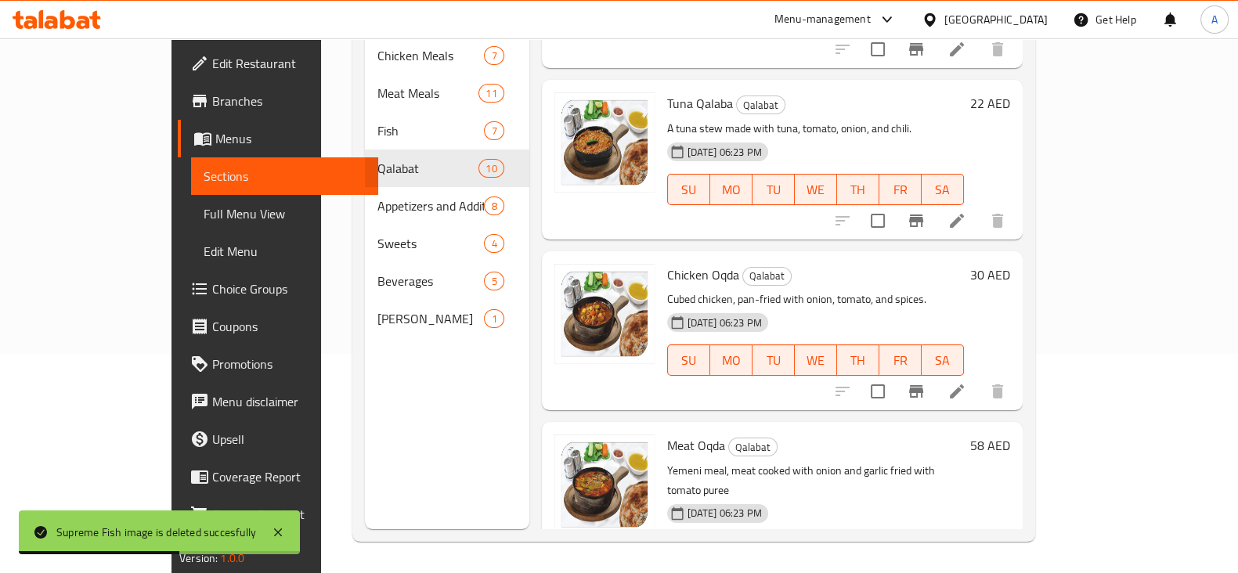
scroll to position [1129, 0]
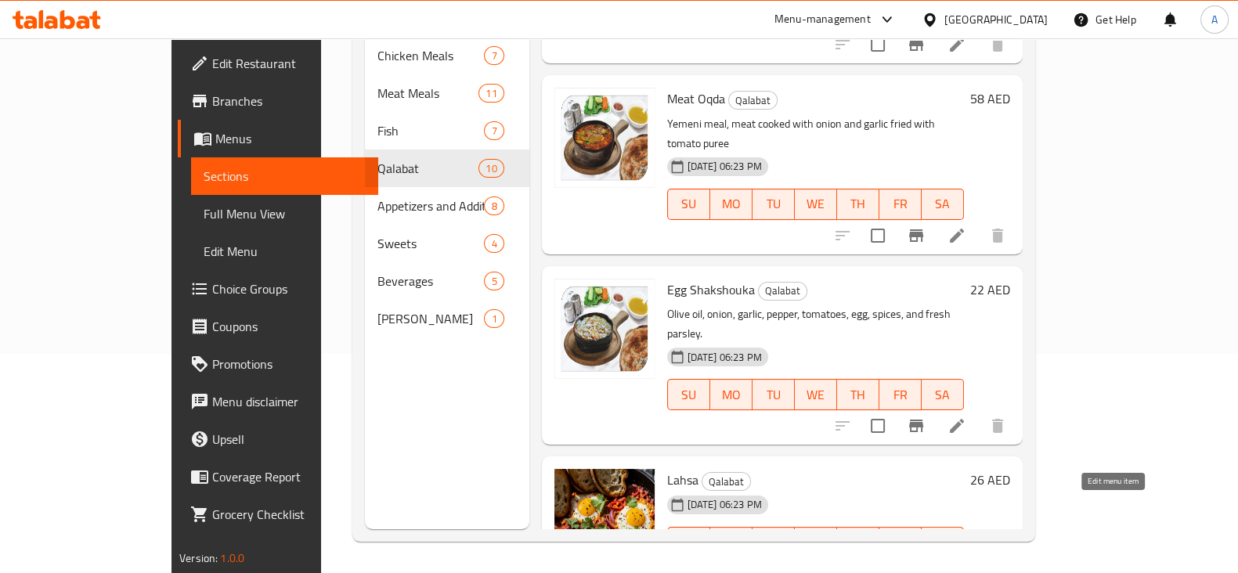
click at [966, 565] on icon at bounding box center [957, 574] width 19 height 19
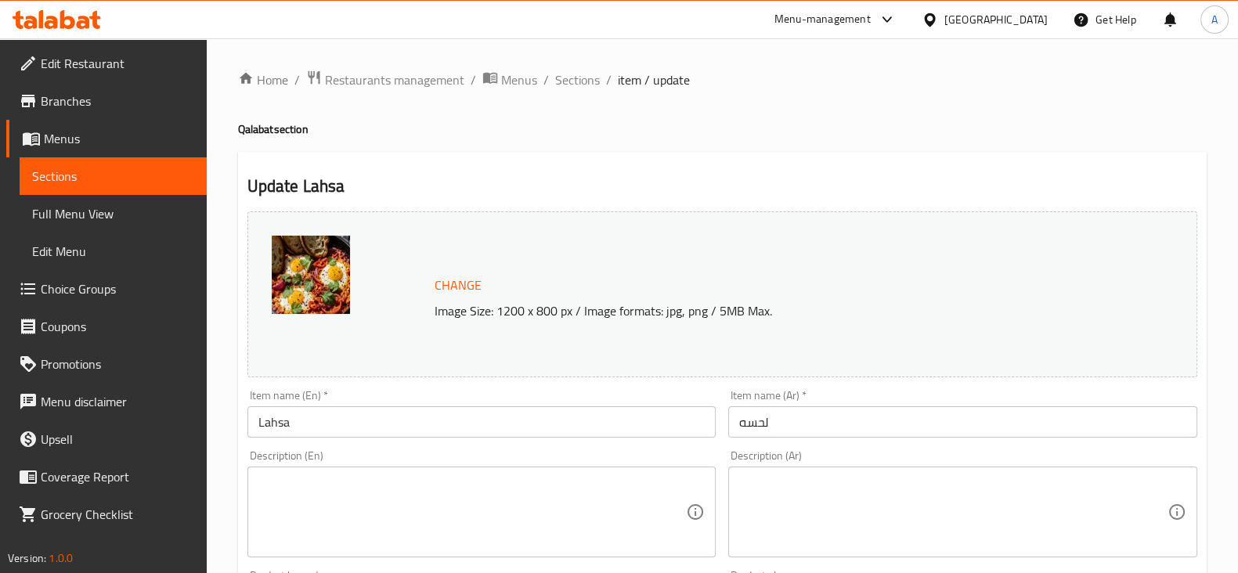
click at [298, 261] on img at bounding box center [311, 275] width 78 height 78
click at [588, 76] on span "Sections" at bounding box center [577, 79] width 45 height 19
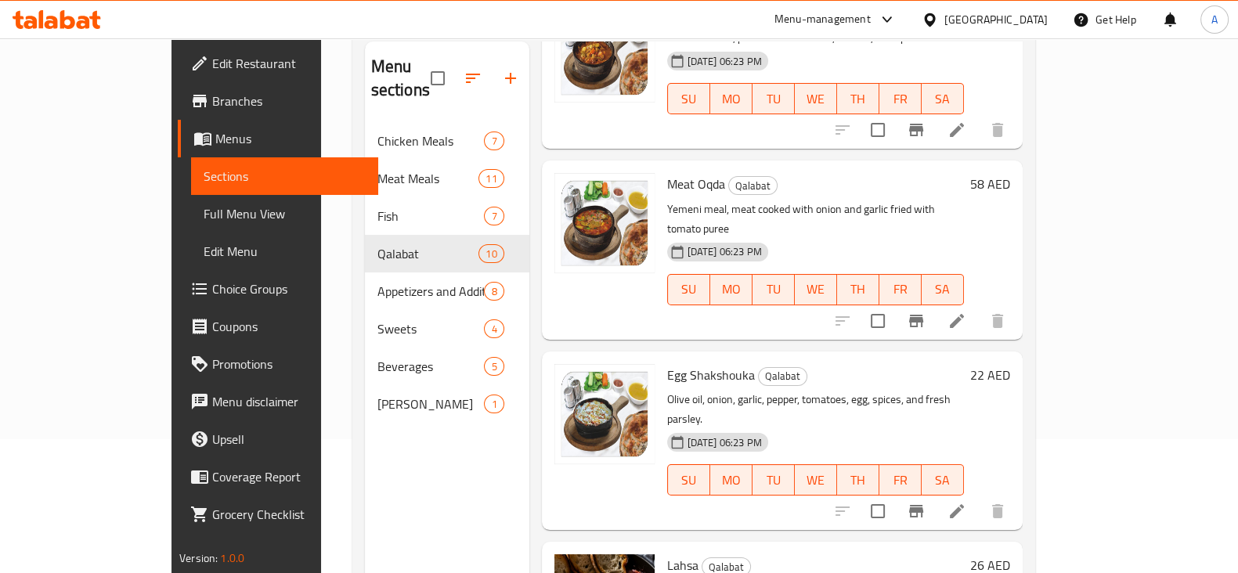
scroll to position [219, 0]
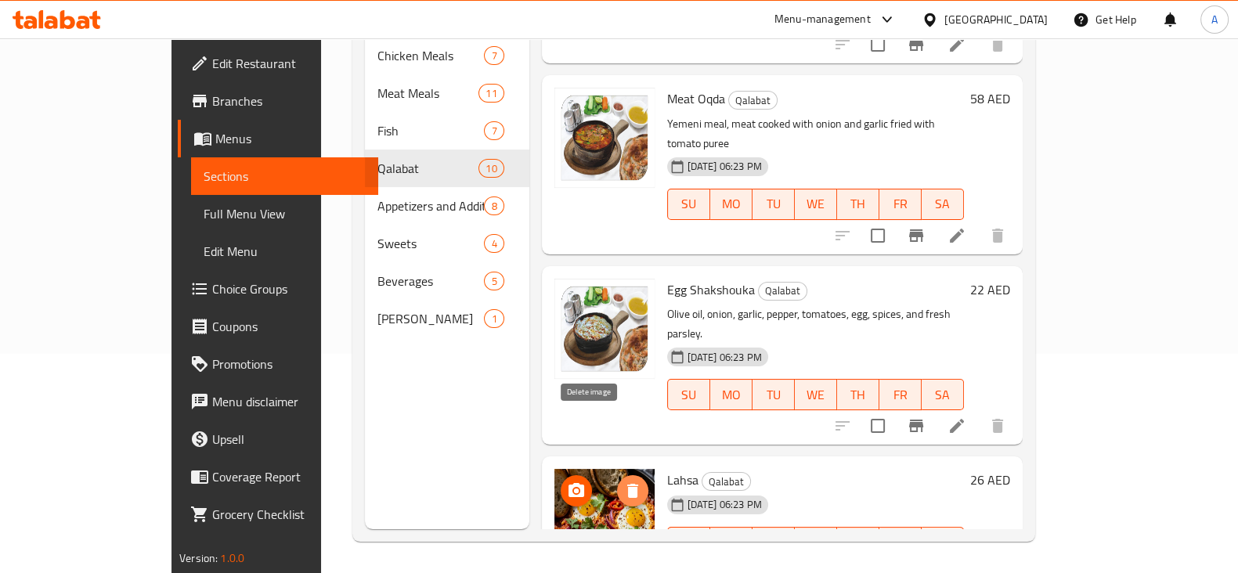
click at [623, 482] on icon "delete image" at bounding box center [632, 491] width 19 height 19
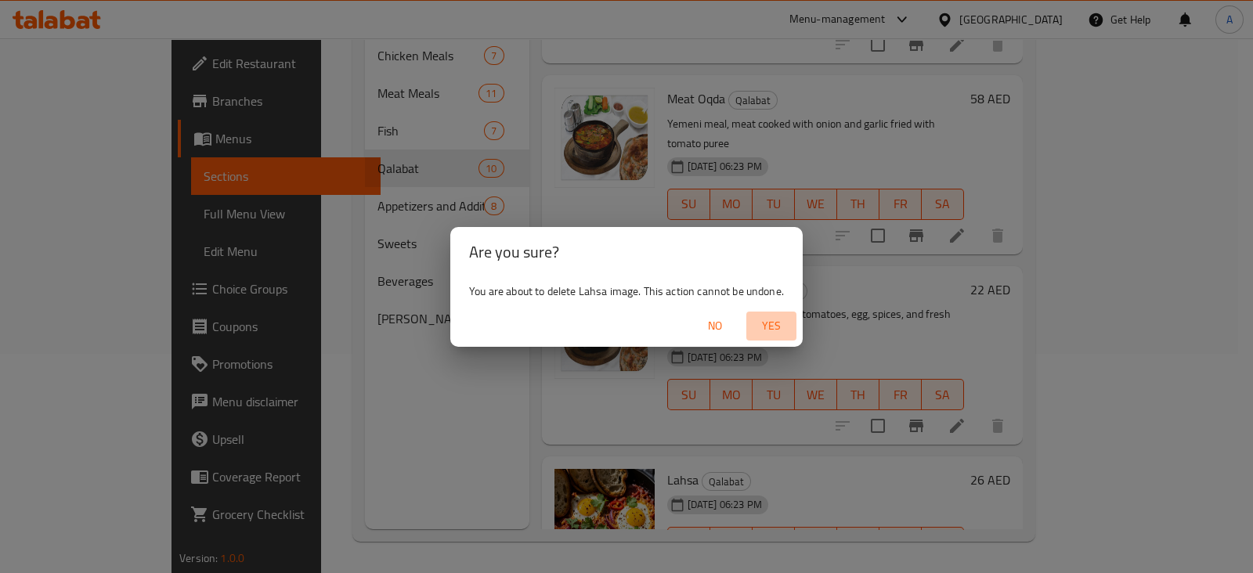
click at [762, 323] on span "Yes" at bounding box center [772, 326] width 38 height 20
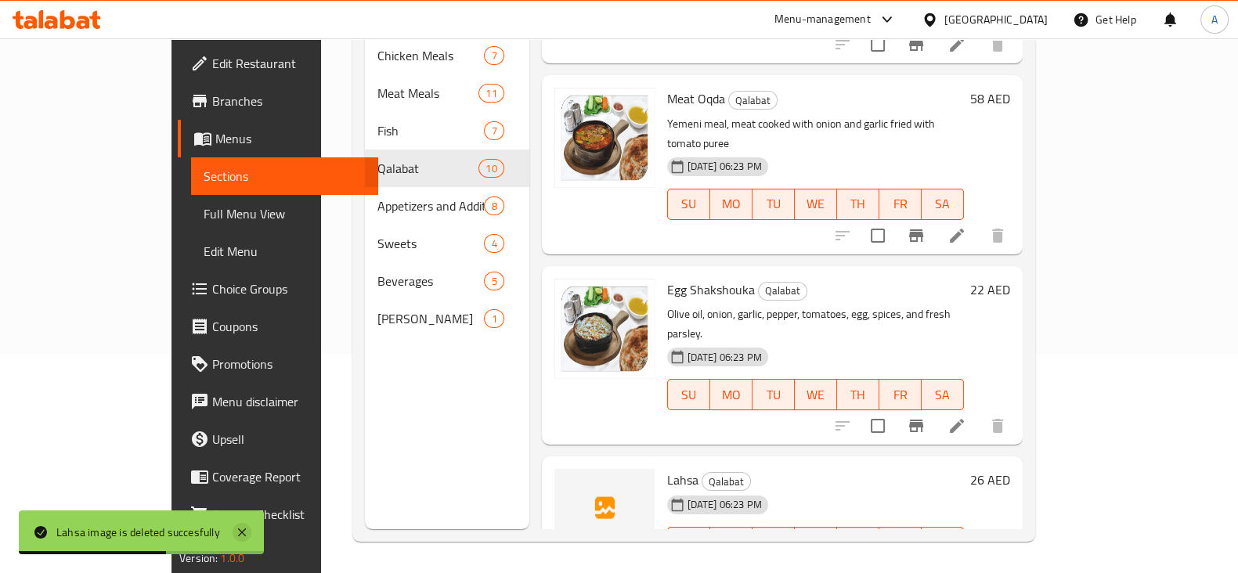
click at [238, 535] on icon at bounding box center [242, 533] width 8 height 8
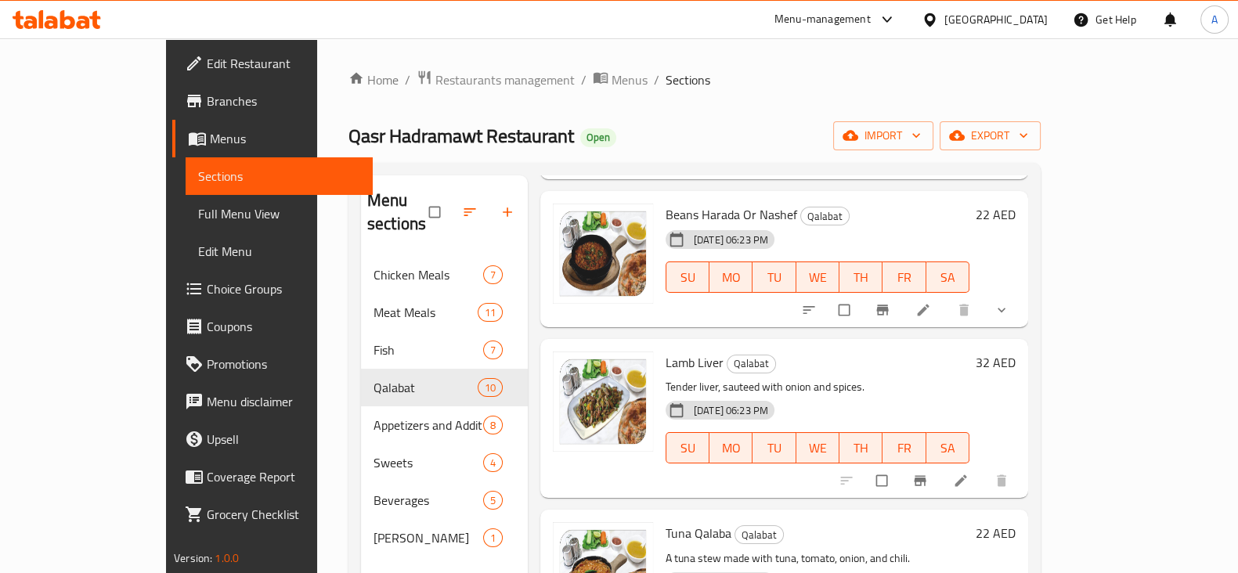
scroll to position [542, 0]
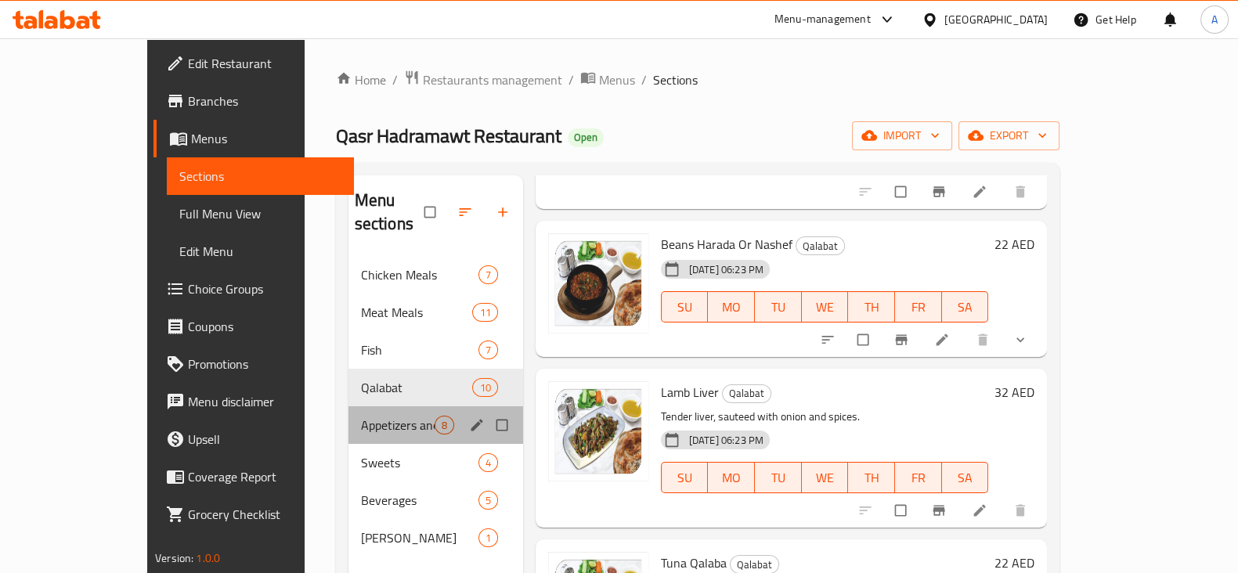
click at [361, 416] on span "Appetizers and Additions" at bounding box center [398, 425] width 74 height 19
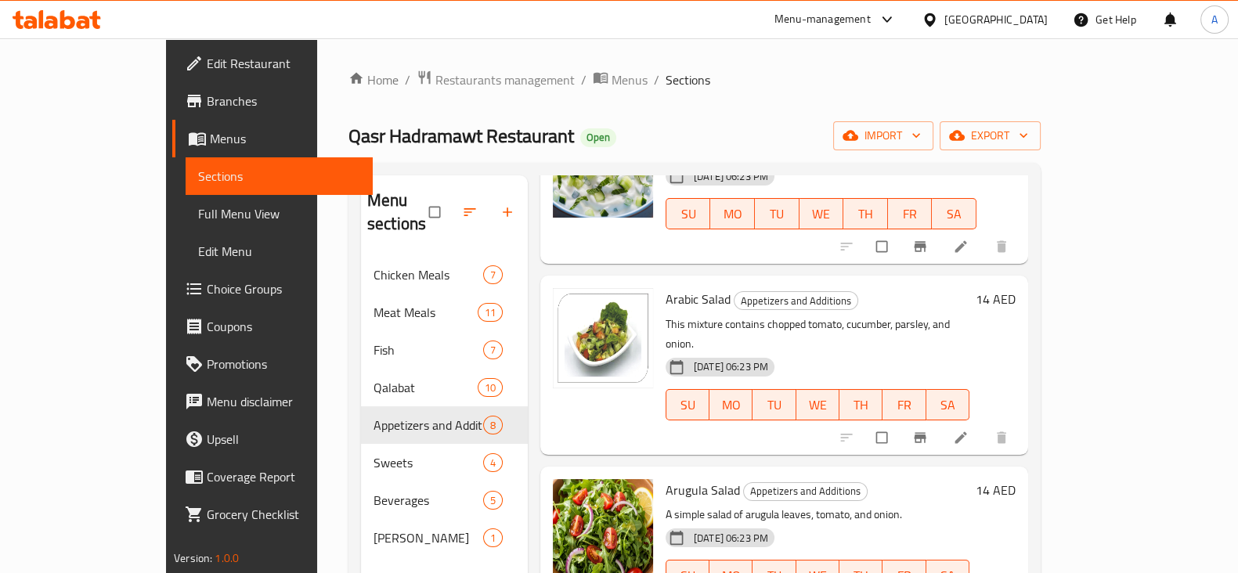
scroll to position [52, 0]
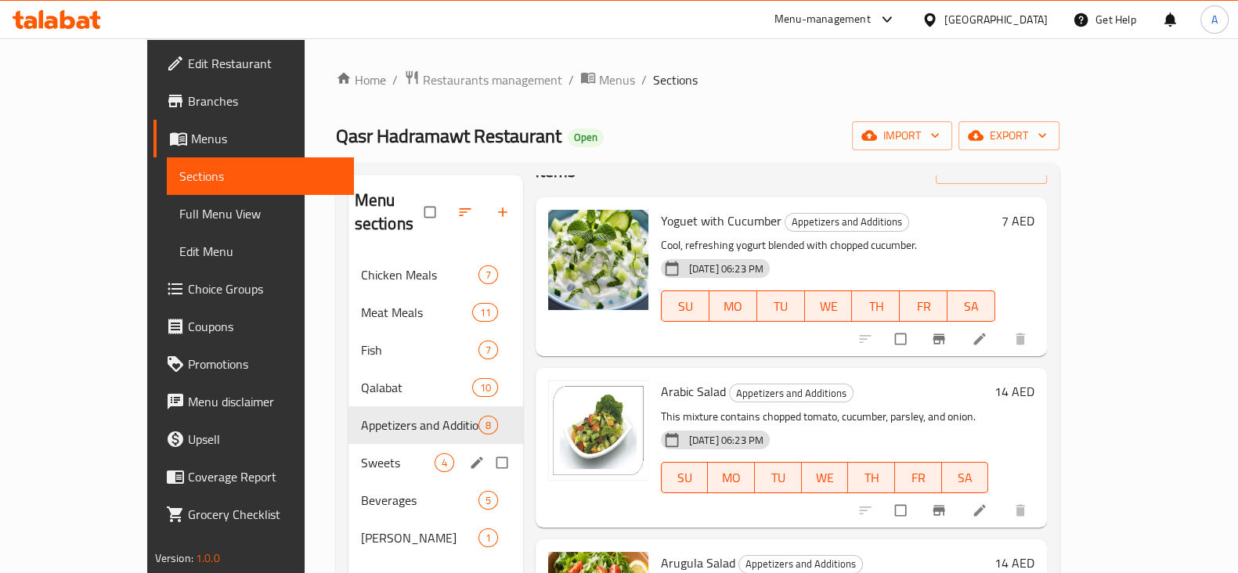
click at [361, 453] on span "Sweets" at bounding box center [398, 462] width 74 height 19
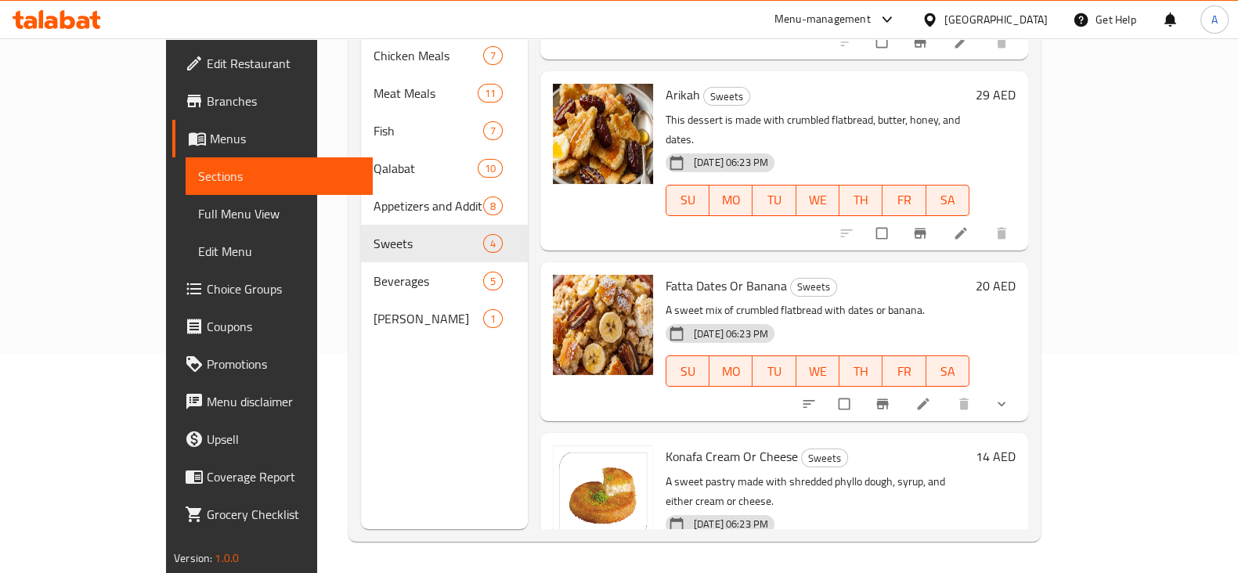
scroll to position [52, 0]
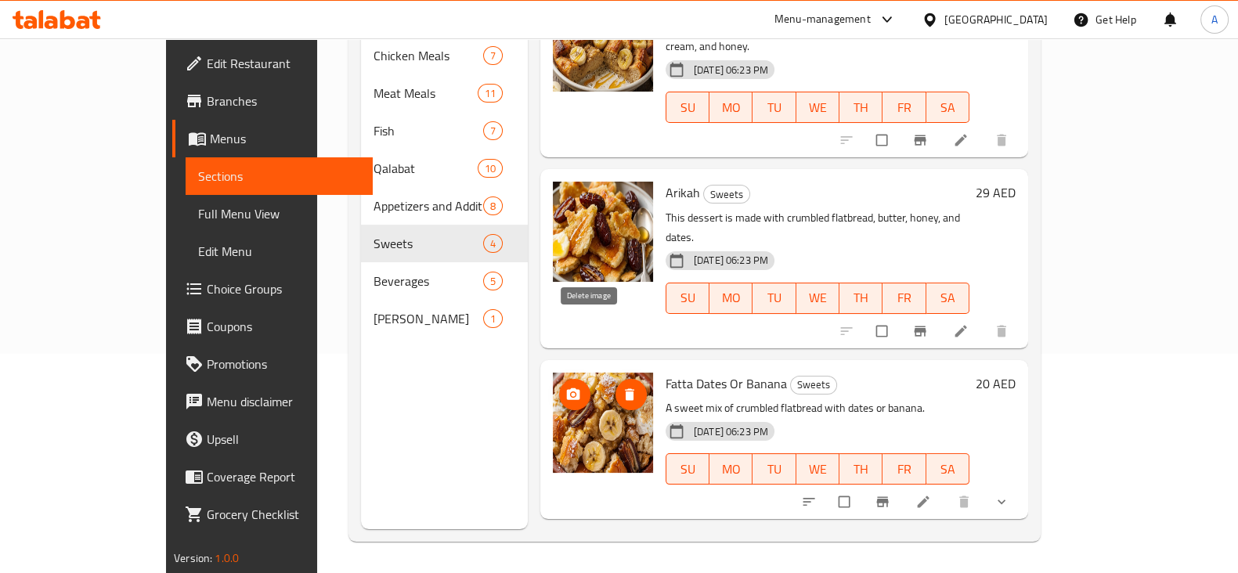
click at [622, 387] on icon "delete image" at bounding box center [630, 395] width 16 height 16
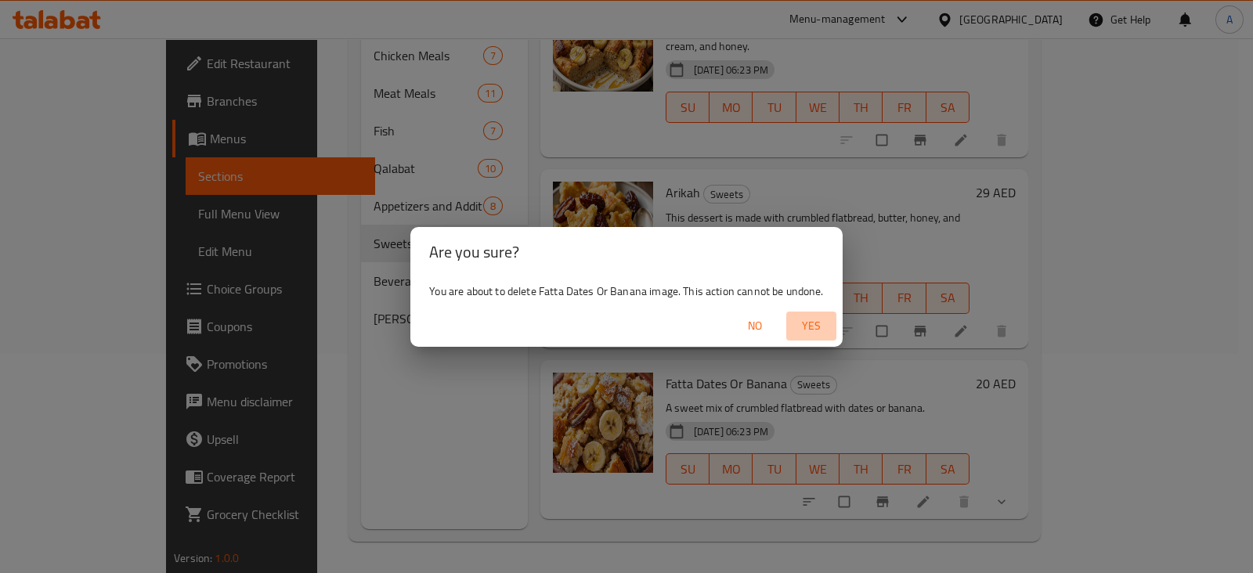
click at [820, 323] on span "Yes" at bounding box center [812, 326] width 38 height 20
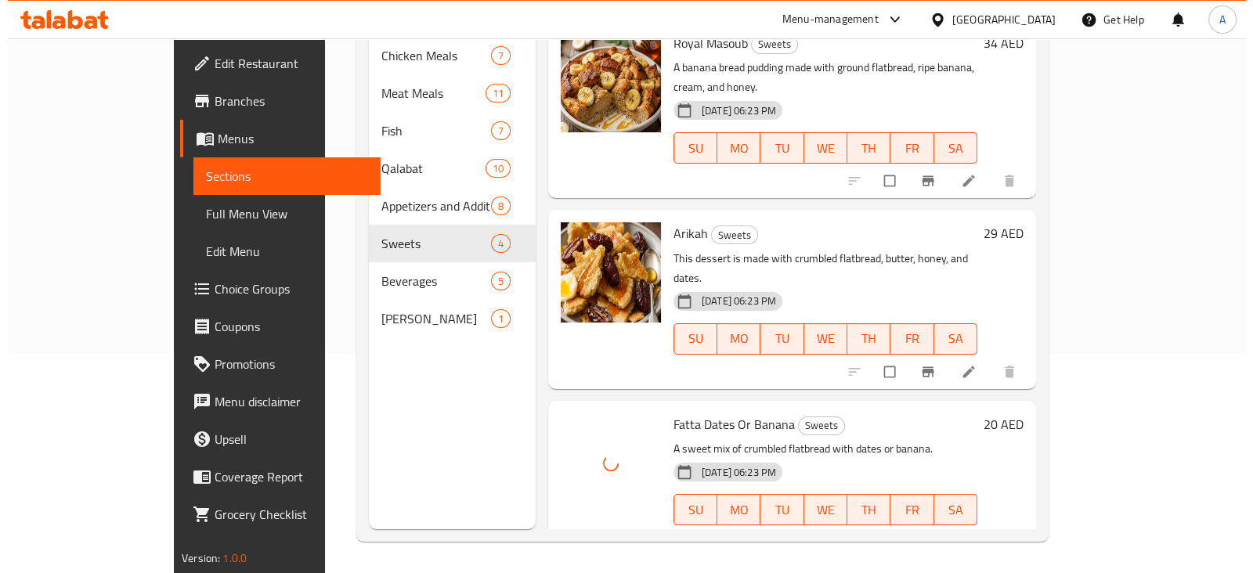
scroll to position [0, 0]
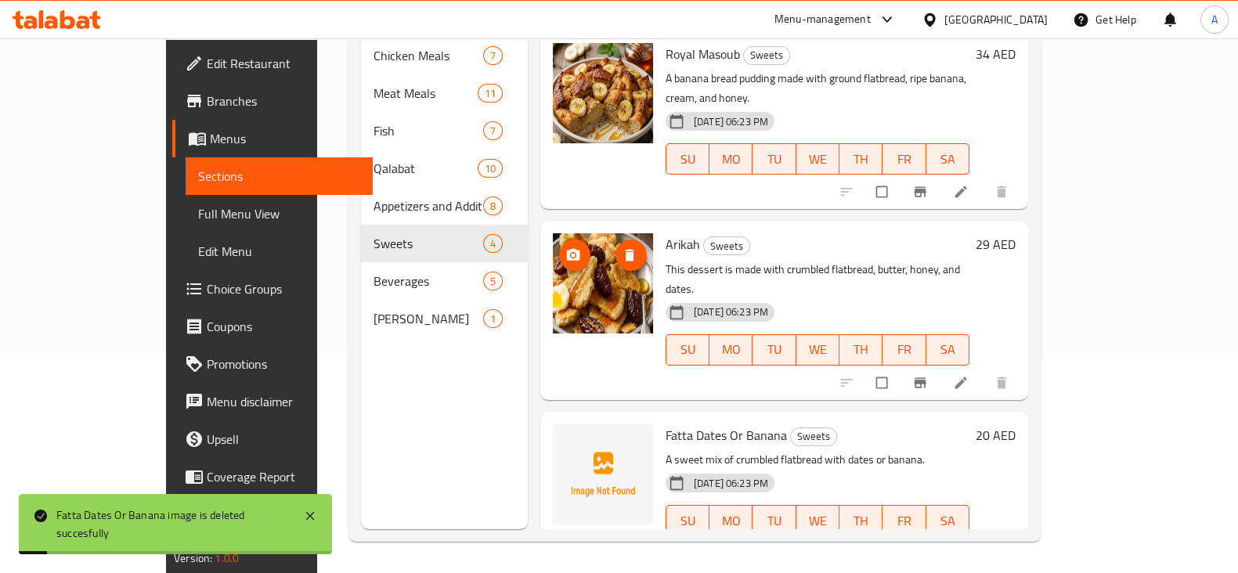
click at [625, 250] on icon "delete image" at bounding box center [629, 256] width 9 height 12
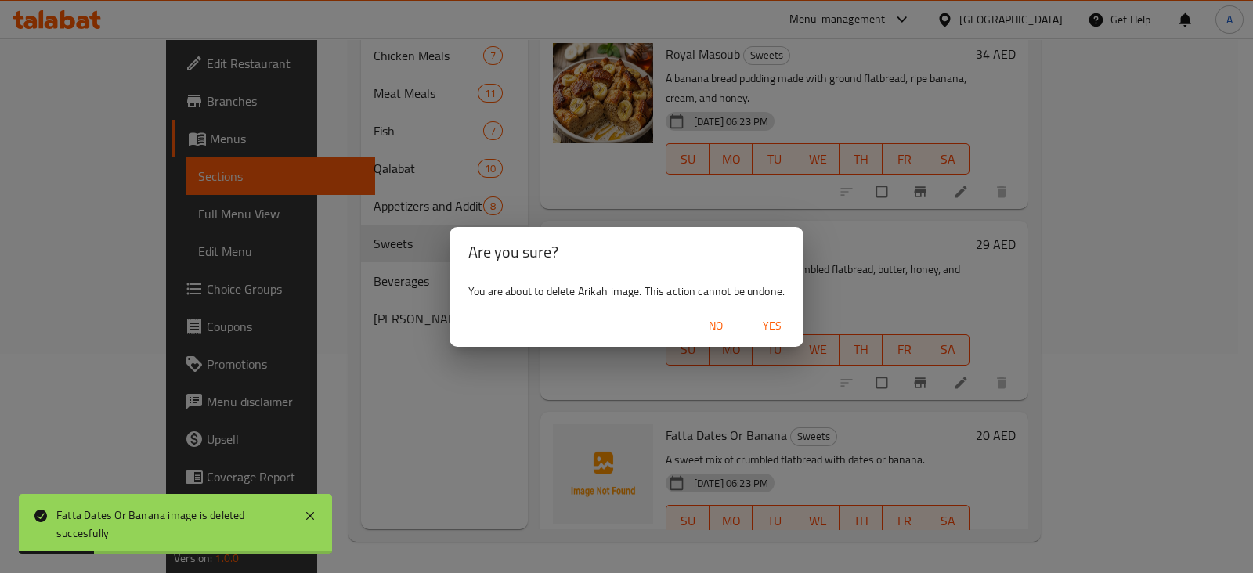
click at [771, 327] on span "Yes" at bounding box center [772, 326] width 38 height 20
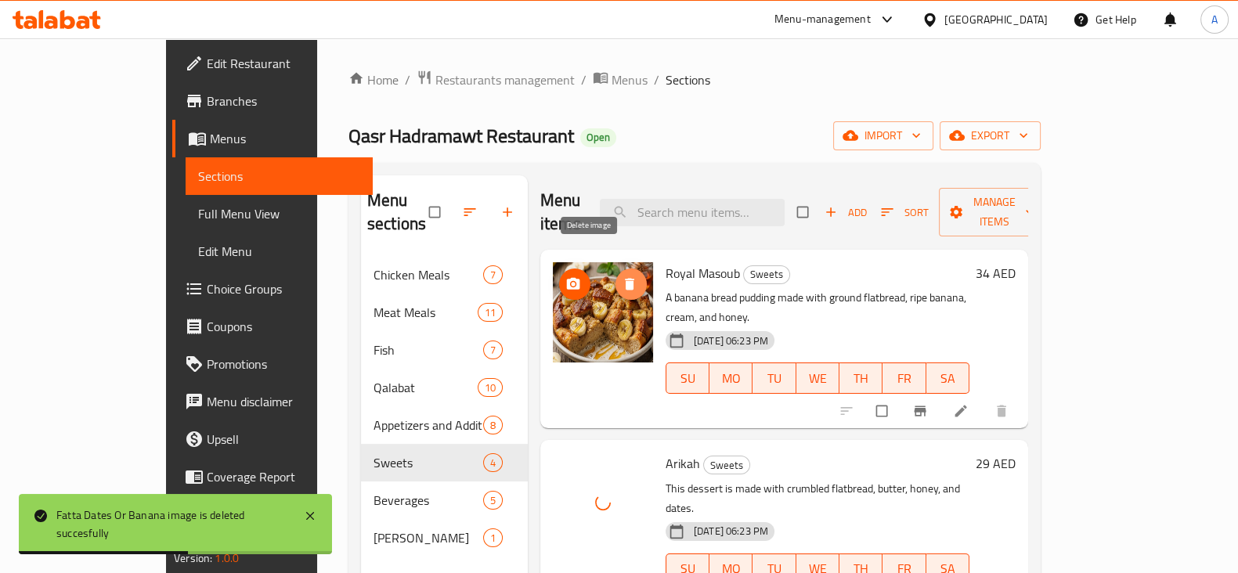
click at [616, 276] on span "delete image" at bounding box center [631, 284] width 31 height 16
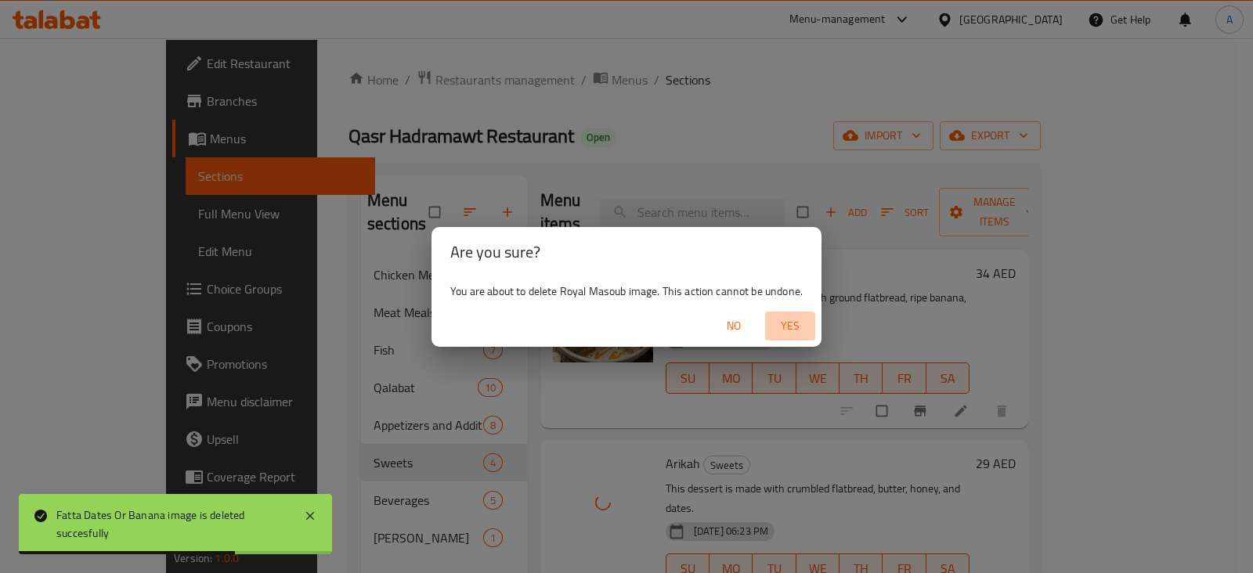
click at [799, 312] on button "Yes" at bounding box center [790, 326] width 50 height 29
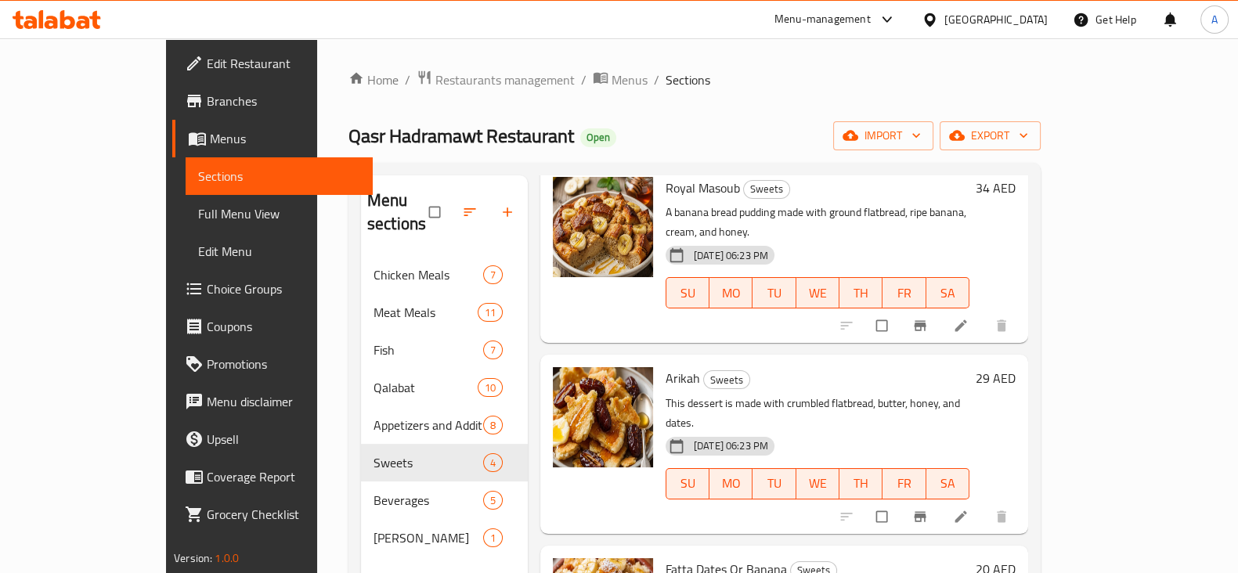
scroll to position [150, 0]
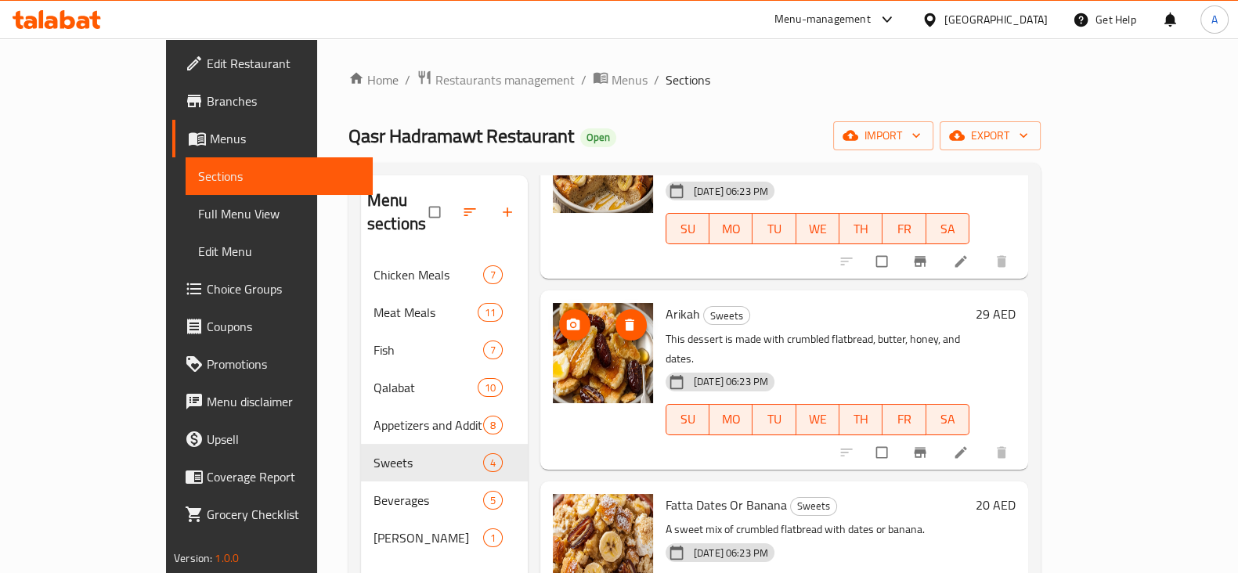
click at [554, 324] on img at bounding box center [603, 353] width 100 height 100
click at [928, 445] on icon "Branch-specific-item" at bounding box center [920, 453] width 16 height 16
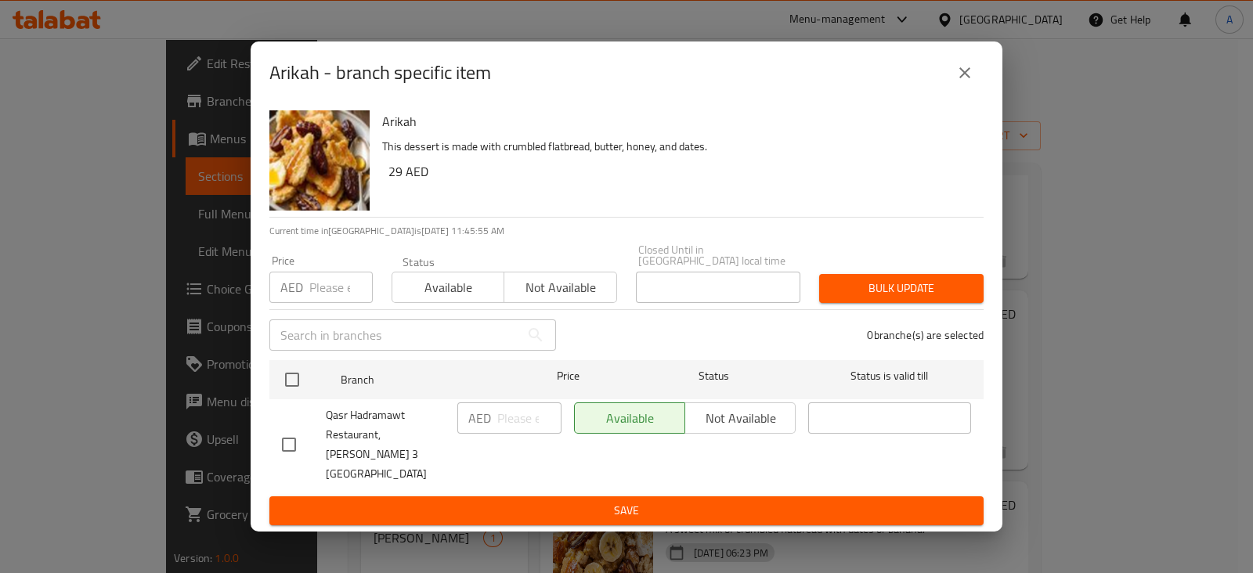
click at [967, 82] on icon "close" at bounding box center [964, 72] width 19 height 19
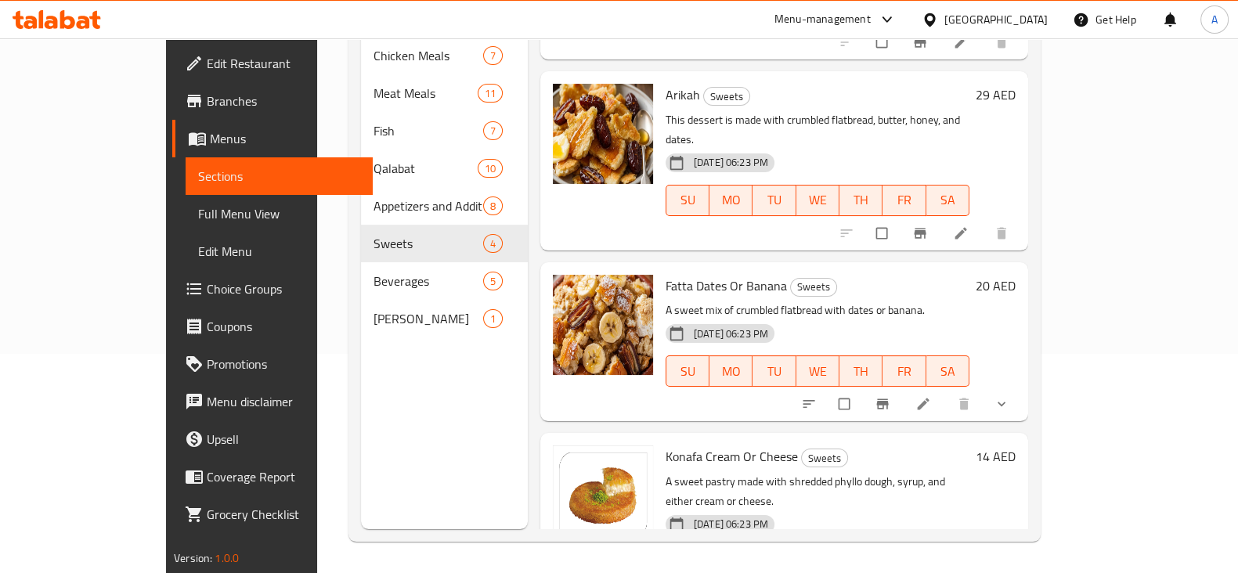
scroll to position [0, 0]
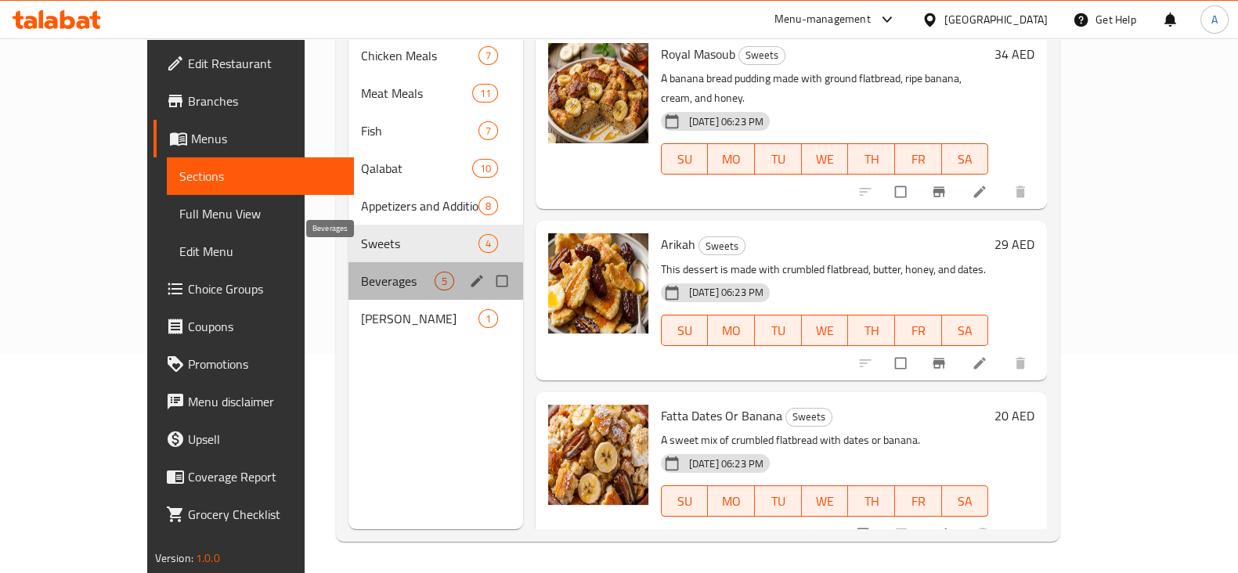
click at [361, 272] on span "Beverages" at bounding box center [398, 281] width 74 height 19
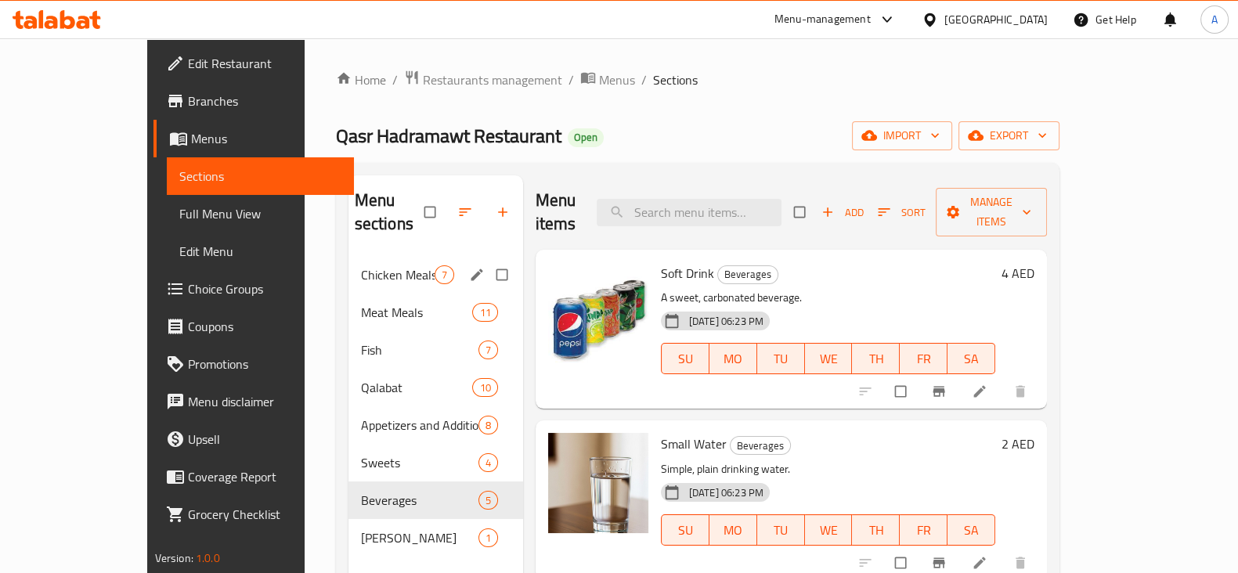
click at [348, 256] on div "Chicken Meals 7" at bounding box center [435, 275] width 175 height 38
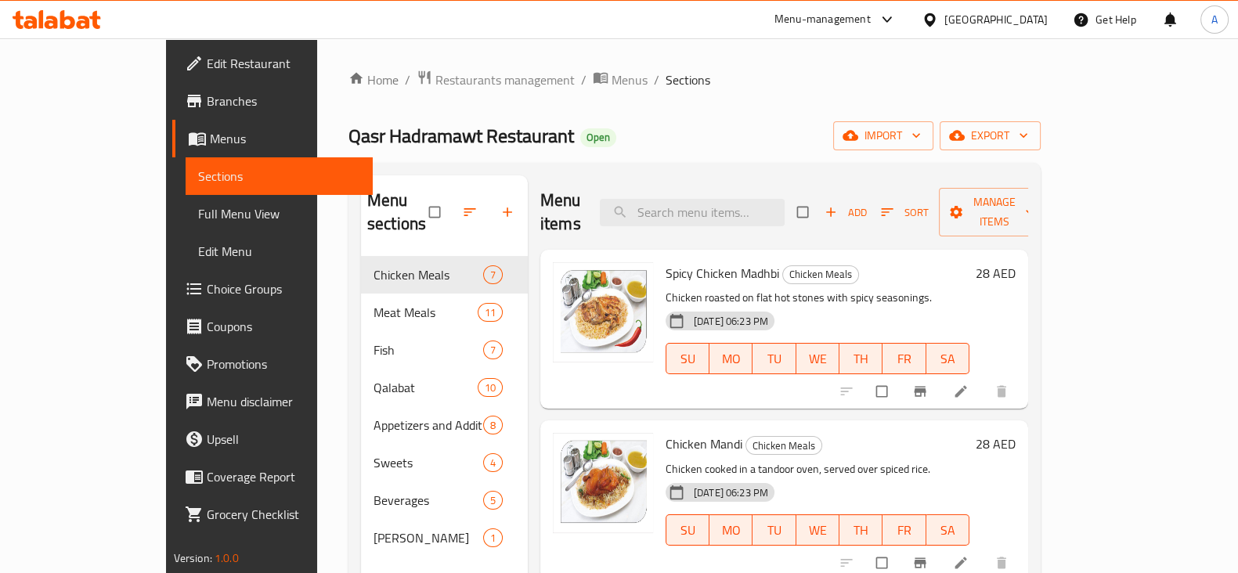
scroll to position [663, 0]
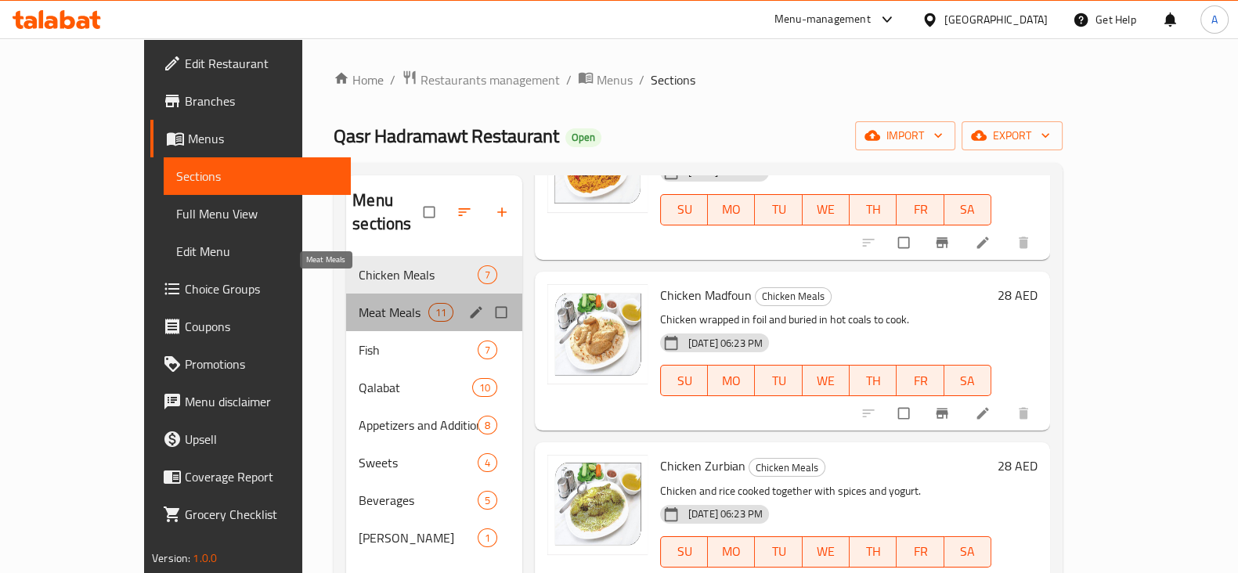
click at [359, 303] on span "Meat Meals" at bounding box center [393, 312] width 69 height 19
